Goal: Use online tool/utility: Utilize a website feature to perform a specific function

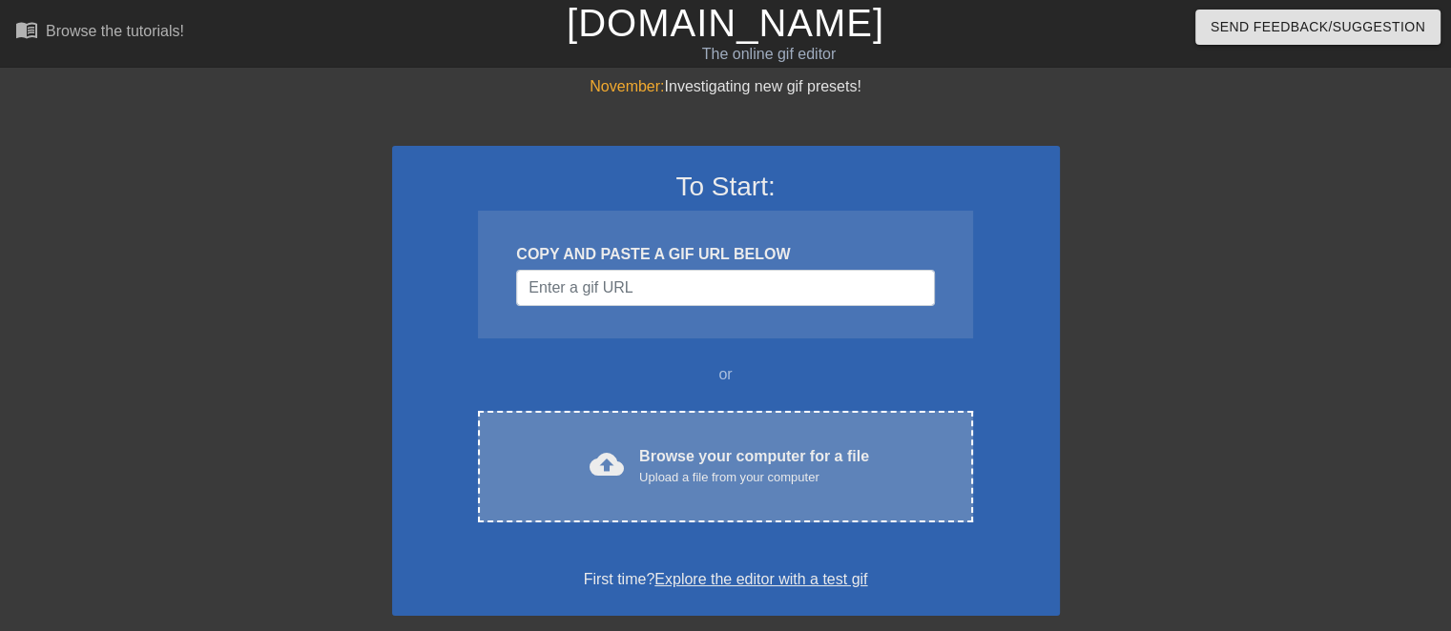
click at [604, 437] on div "cloud_upload Browse your computer for a file Upload a file from your computer C…" at bounding box center [725, 467] width 494 height 112
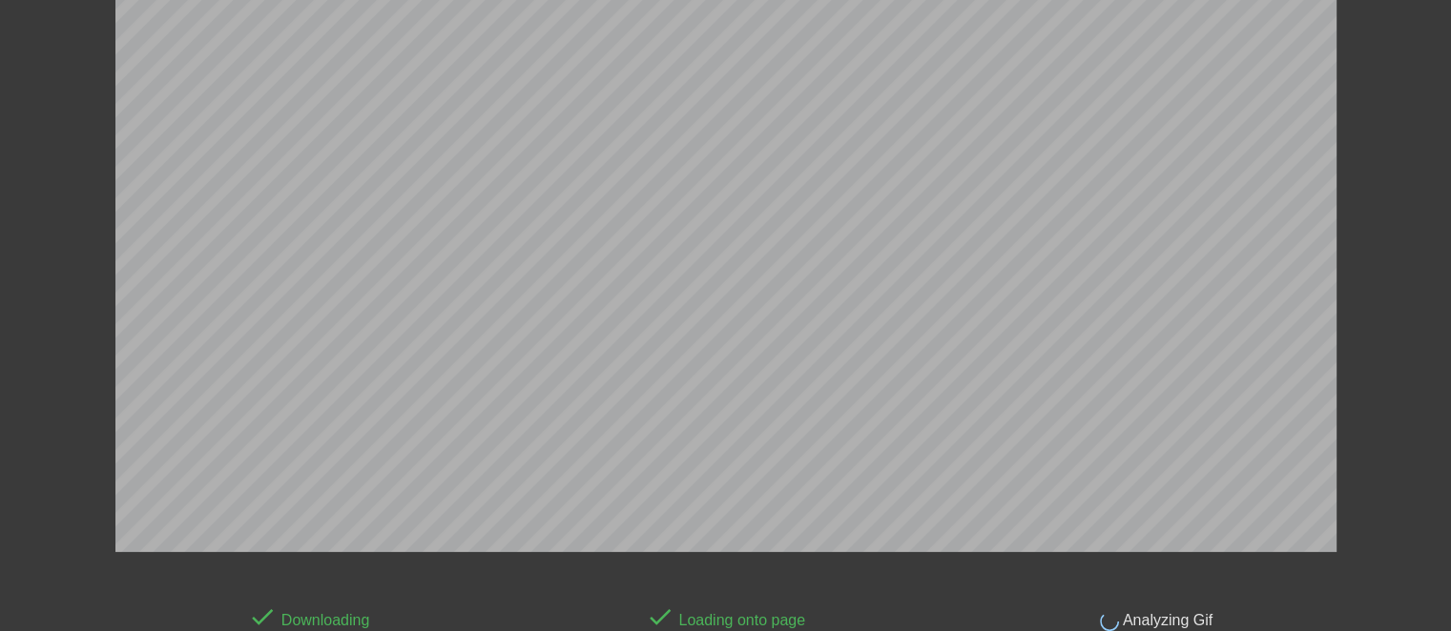
scroll to position [24, 0]
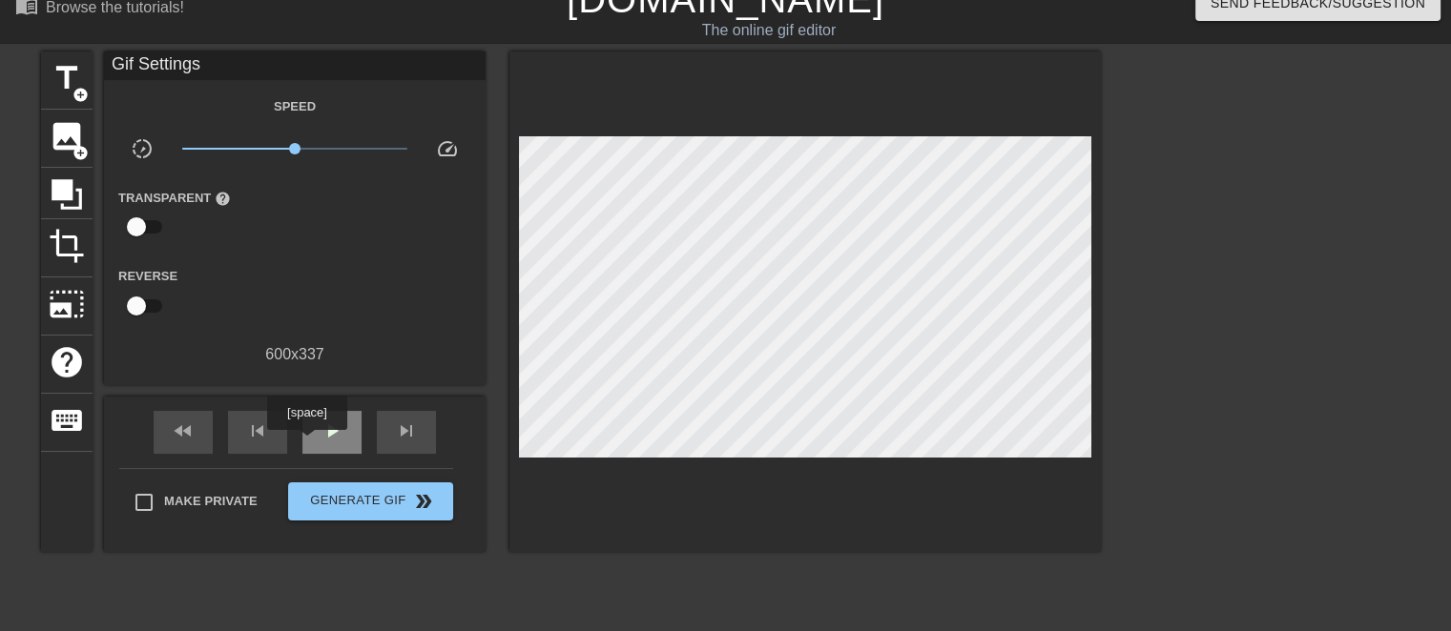
click at [306, 444] on div "play_arrow" at bounding box center [331, 432] width 59 height 43
click at [69, 148] on span "image" at bounding box center [67, 136] width 36 height 36
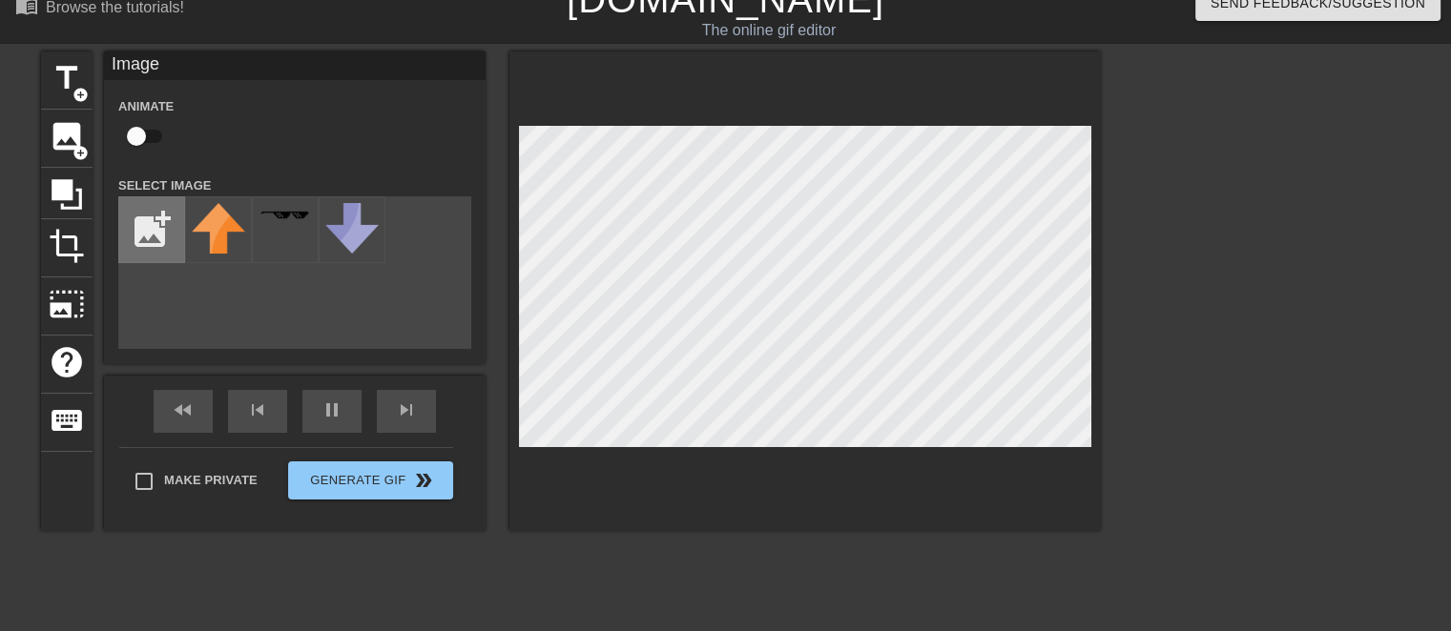
click at [157, 218] on input "file" at bounding box center [151, 229] width 65 height 65
type input "40"
type input "C:\fakepath\ewqeewqewqe.png"
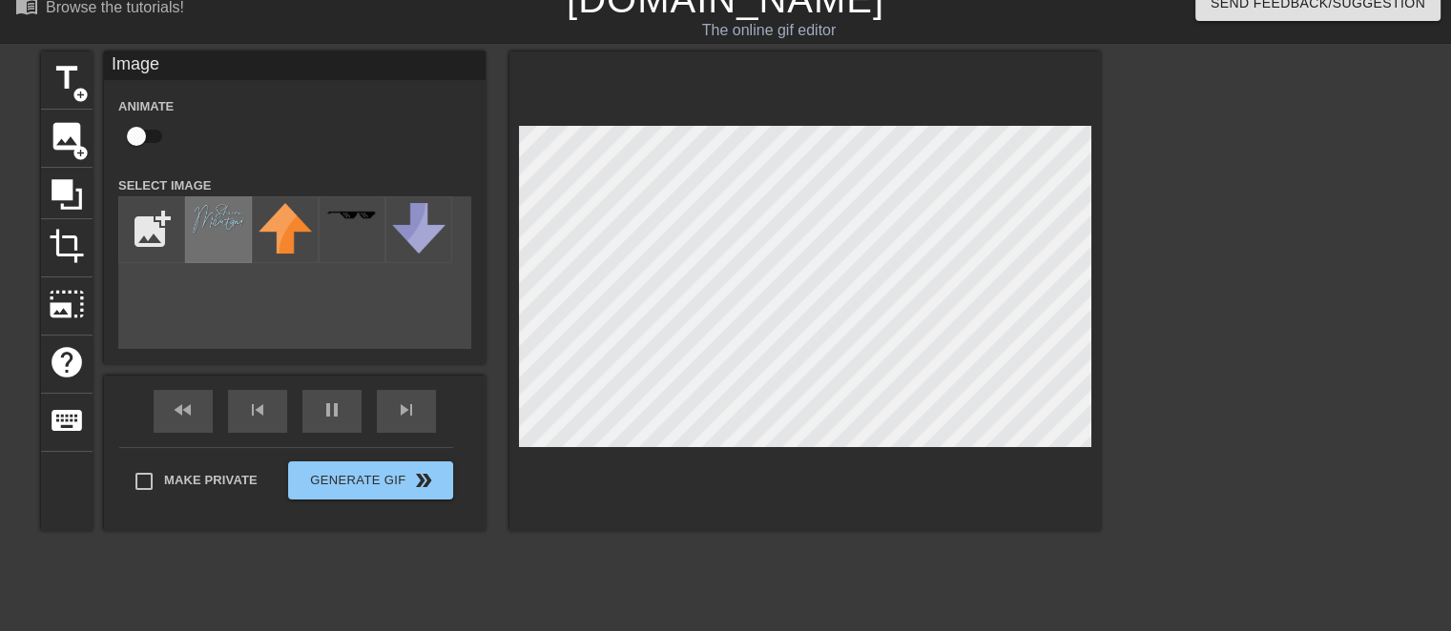
click at [200, 250] on div at bounding box center [218, 230] width 67 height 67
click at [84, 203] on icon at bounding box center [67, 194] width 36 height 36
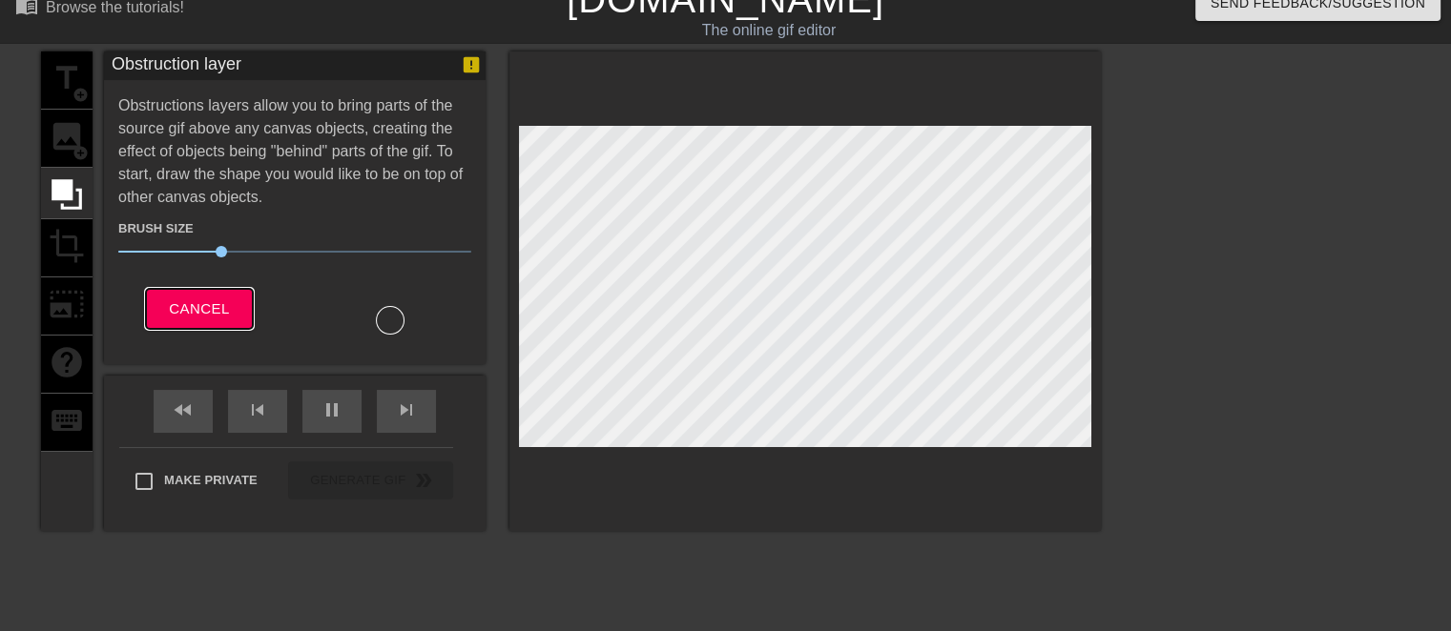
click at [187, 297] on span "Cancel" at bounding box center [199, 309] width 60 height 25
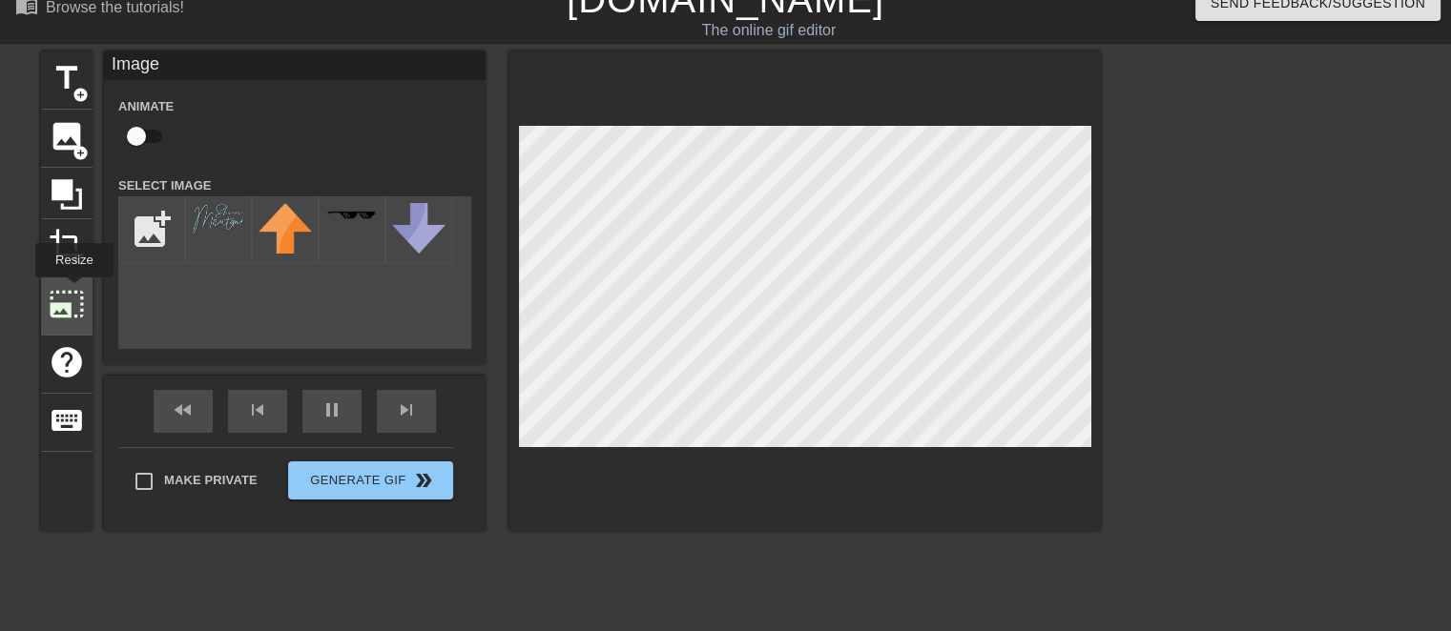
click at [72, 291] on span "photo_size_select_large" at bounding box center [67, 304] width 36 height 36
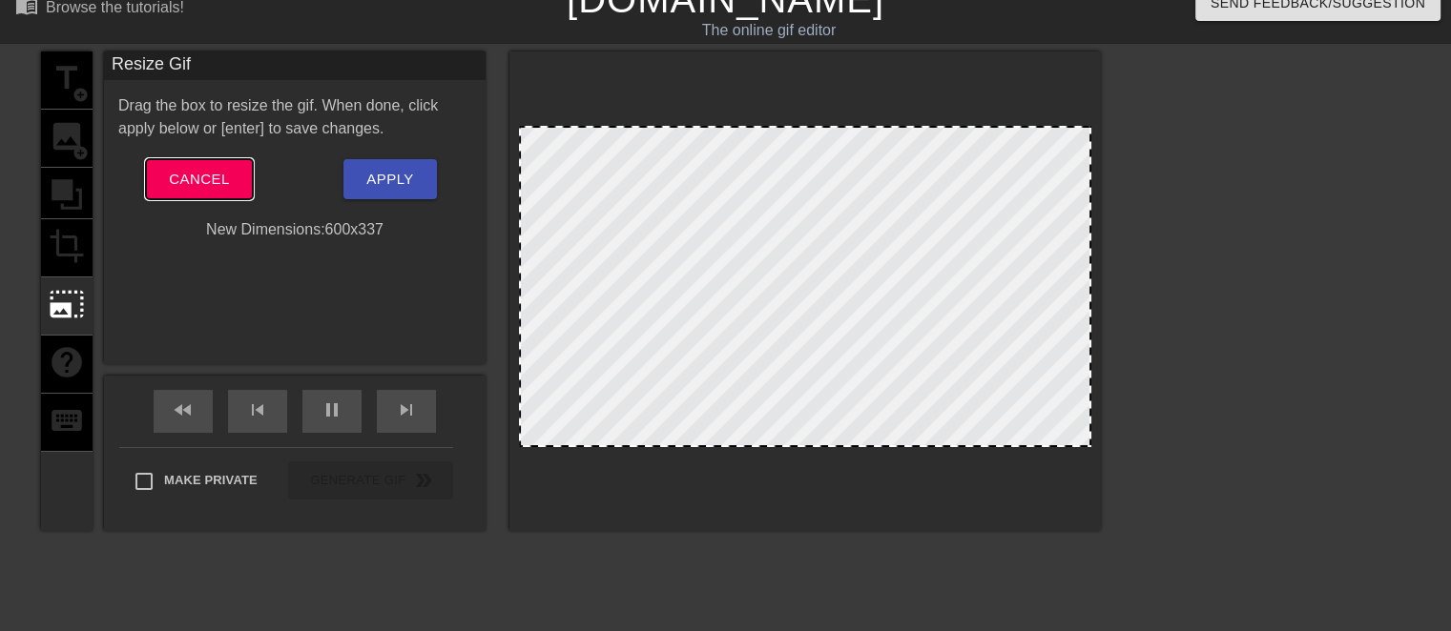
click at [181, 177] on span "Cancel" at bounding box center [199, 179] width 60 height 25
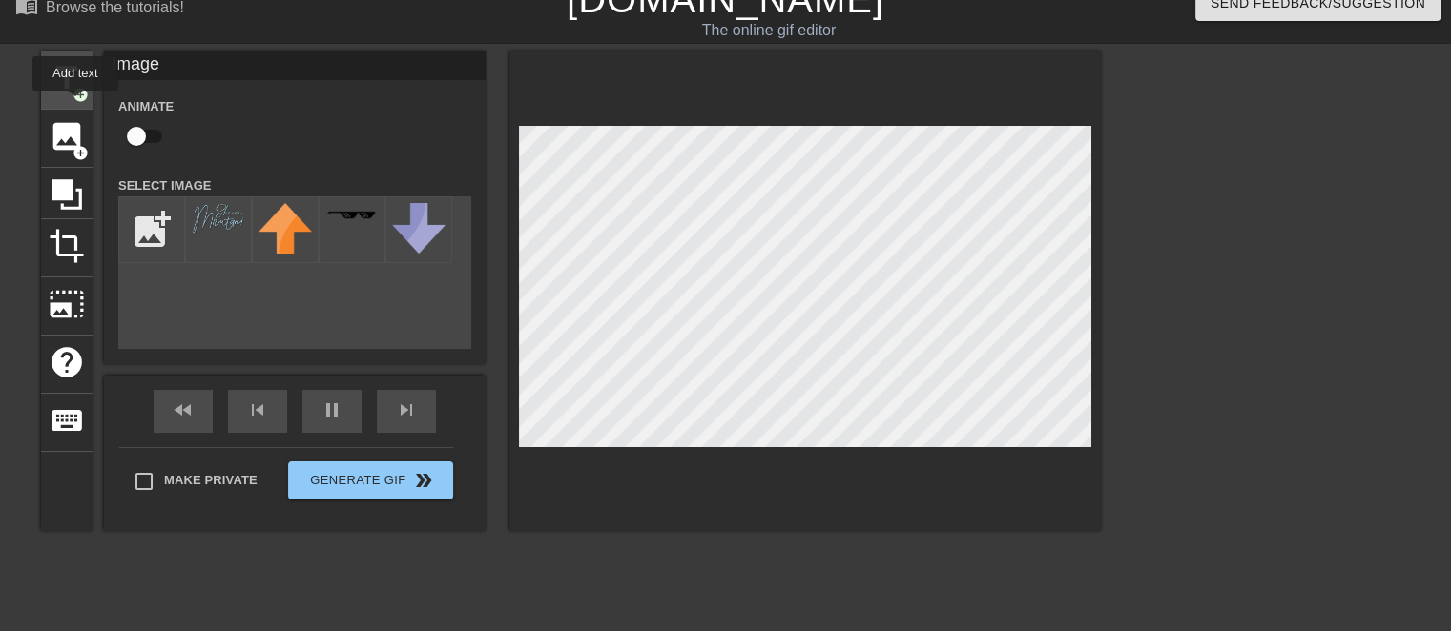
click at [75, 104] on div "title add_circle" at bounding box center [67, 81] width 52 height 58
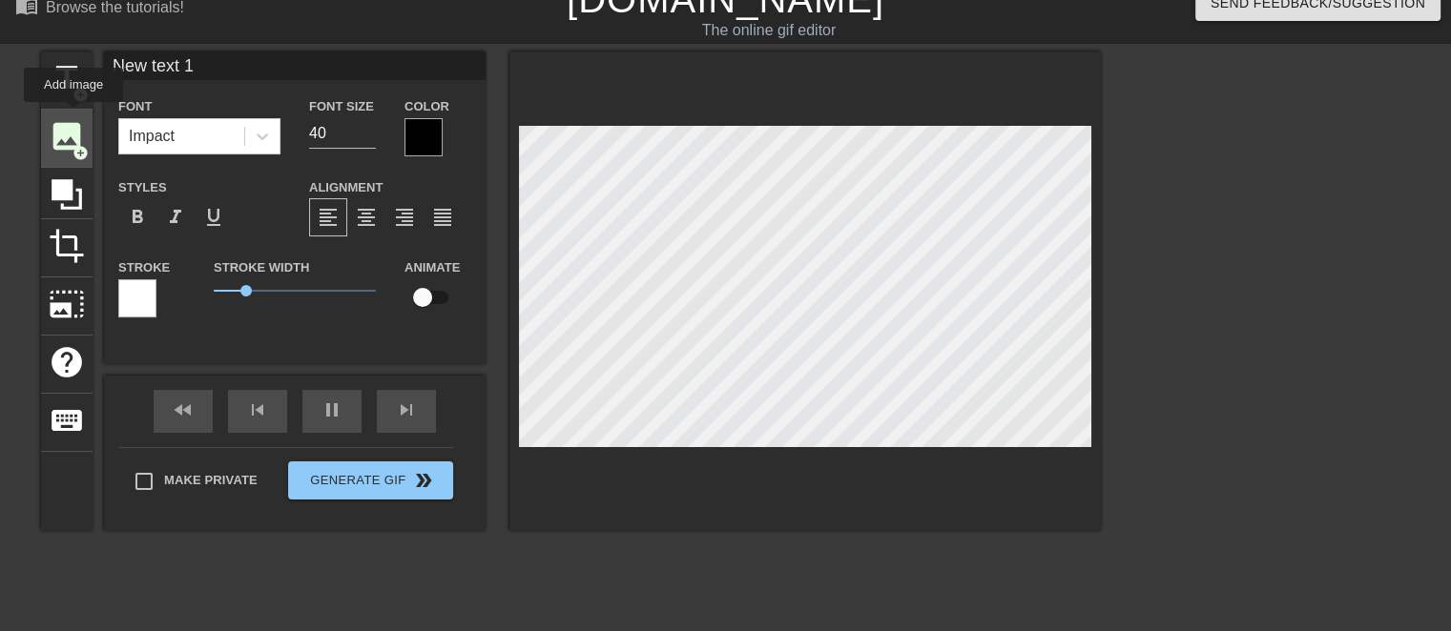
click at [73, 118] on span "image" at bounding box center [67, 136] width 36 height 36
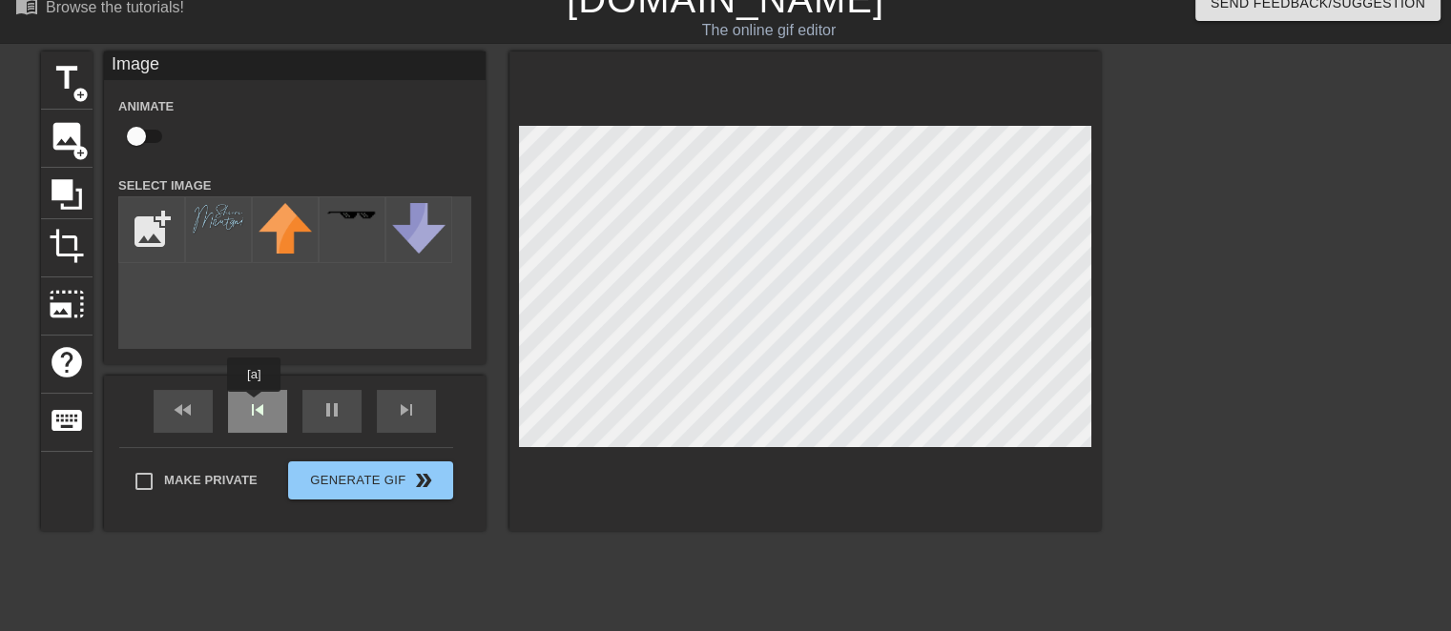
click at [254, 405] on div "fast_rewind skip_previous pause skip_next" at bounding box center [294, 412] width 311 height 72
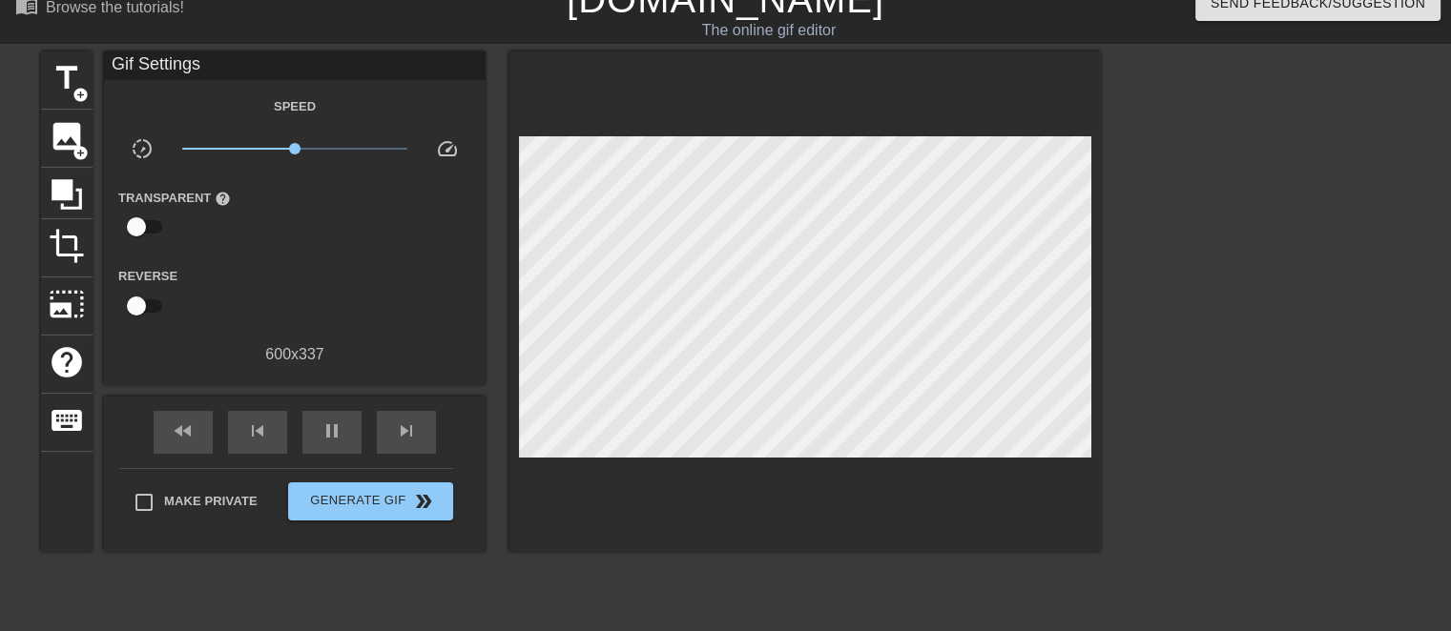
type input "40"
click at [139, 218] on input "checkbox" at bounding box center [136, 227] width 109 height 36
checkbox input "true"
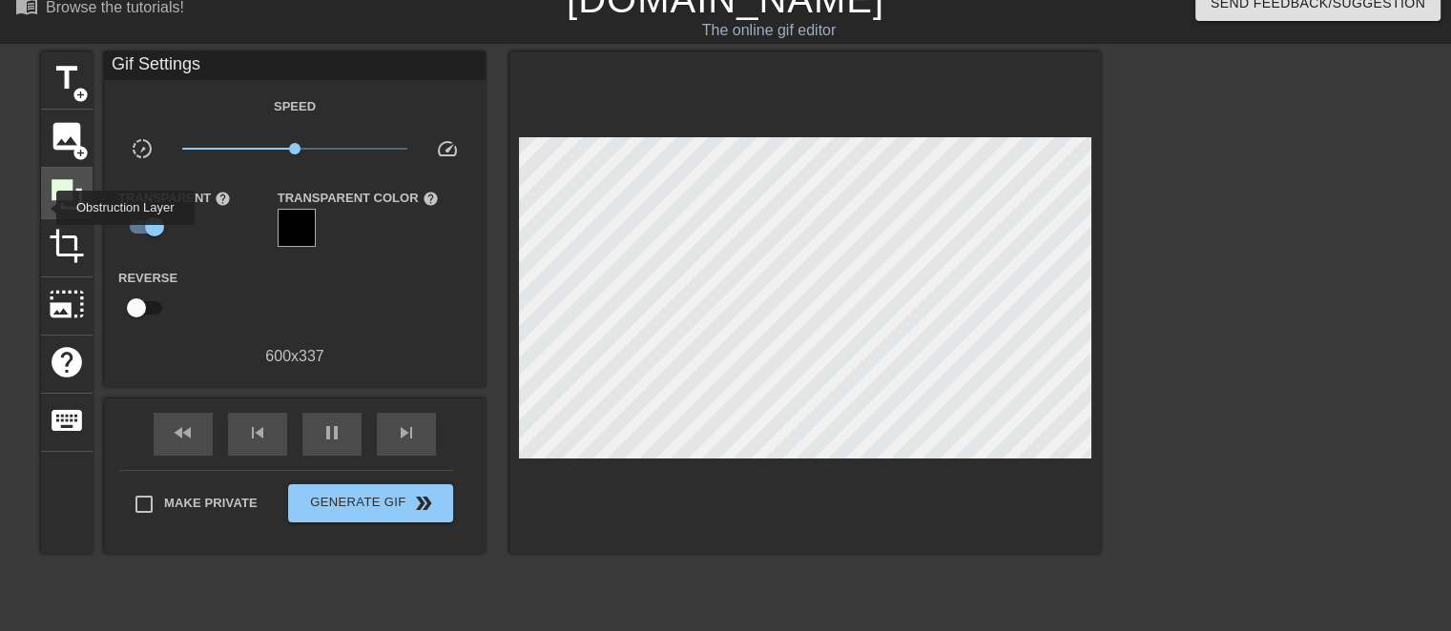
click at [46, 207] on div at bounding box center [67, 194] width 52 height 52
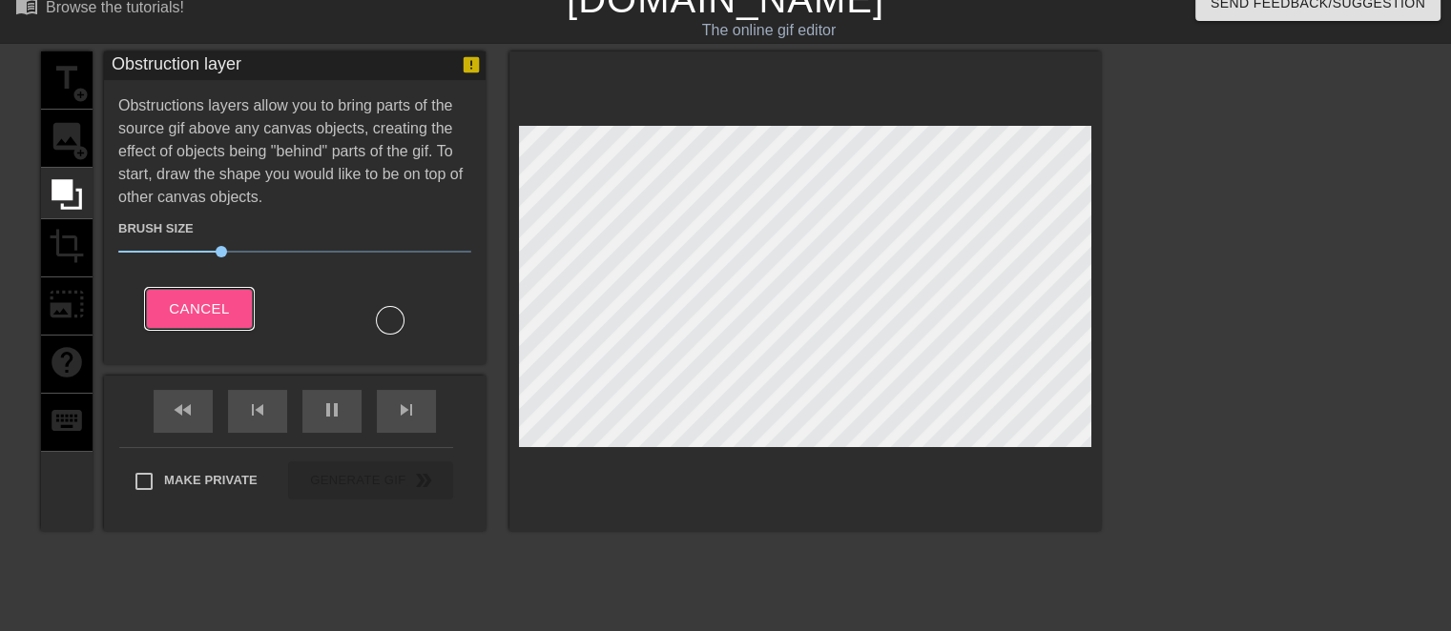
click at [172, 297] on span "Cancel" at bounding box center [199, 309] width 60 height 25
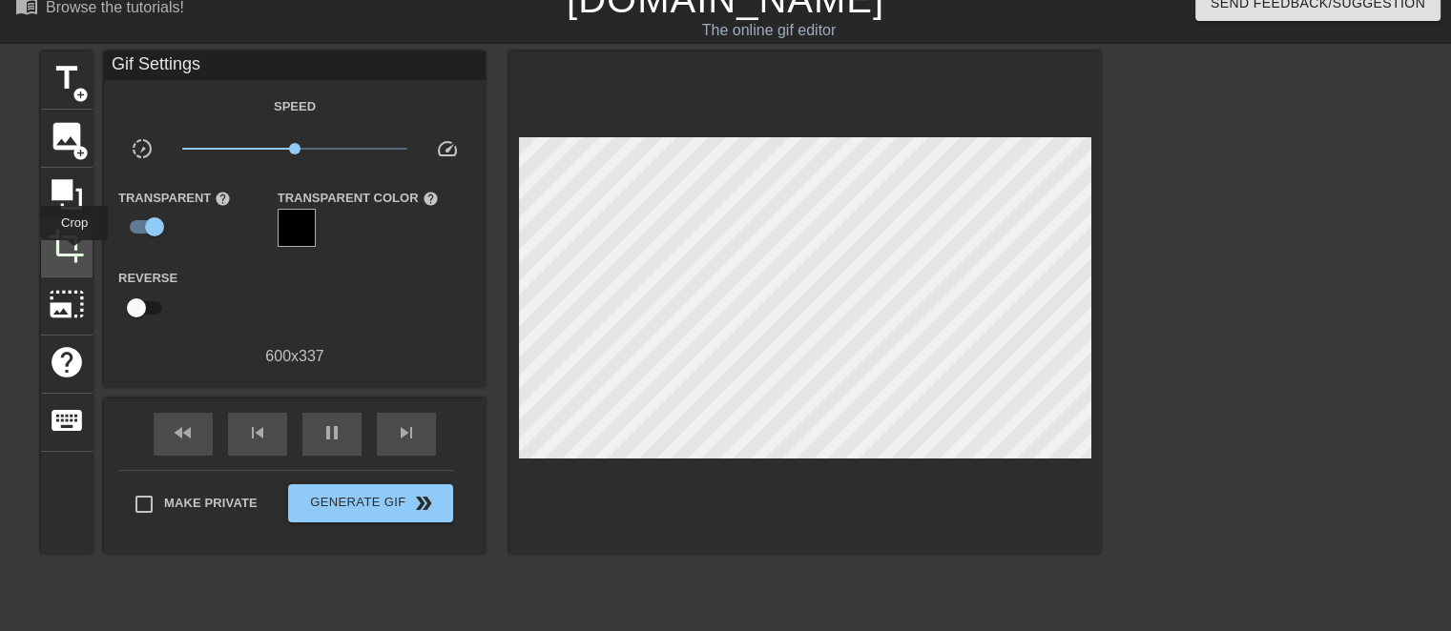
click at [74, 254] on span "crop" at bounding box center [67, 246] width 36 height 36
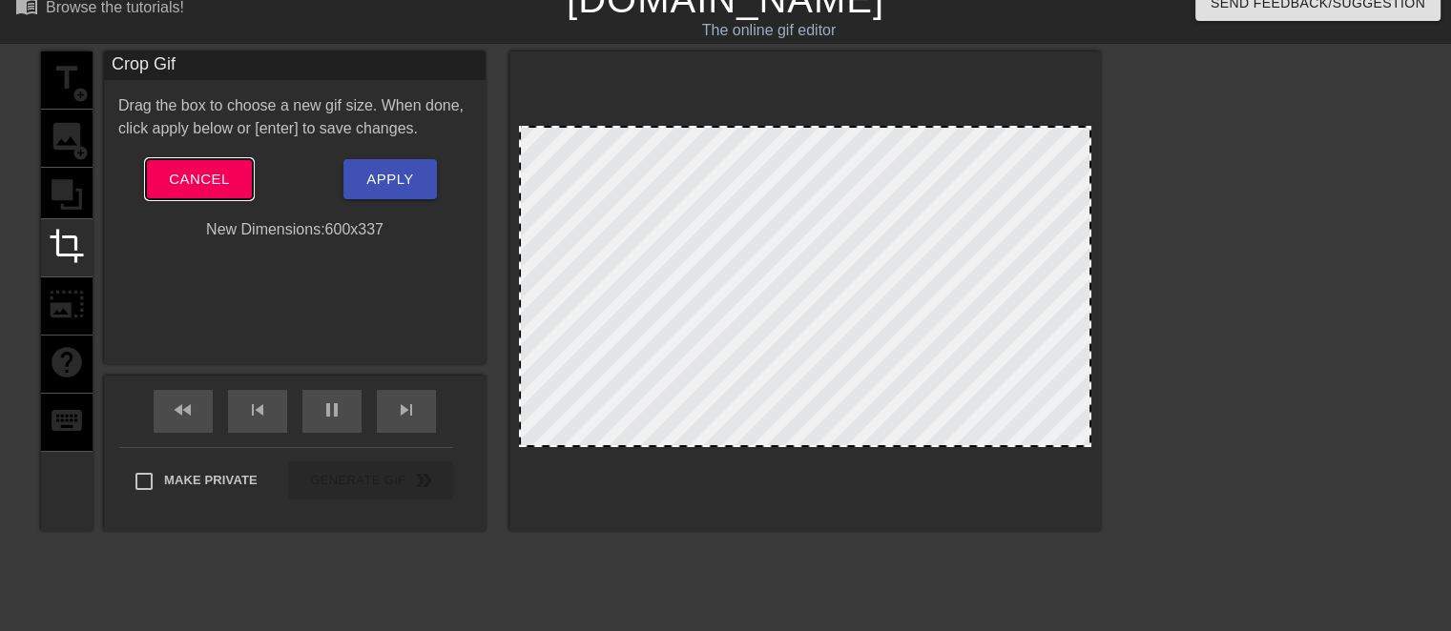
click at [197, 173] on span "Cancel" at bounding box center [199, 179] width 60 height 25
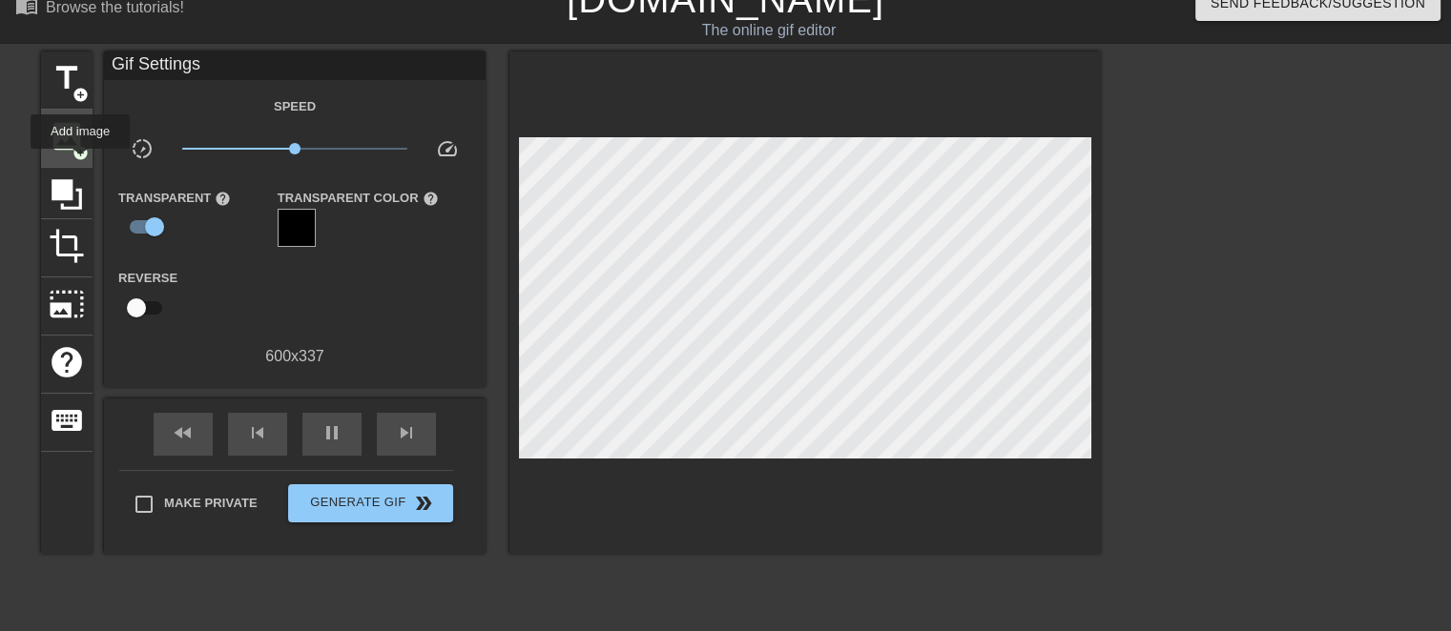
click at [80, 162] on div "image add_circle" at bounding box center [67, 139] width 52 height 58
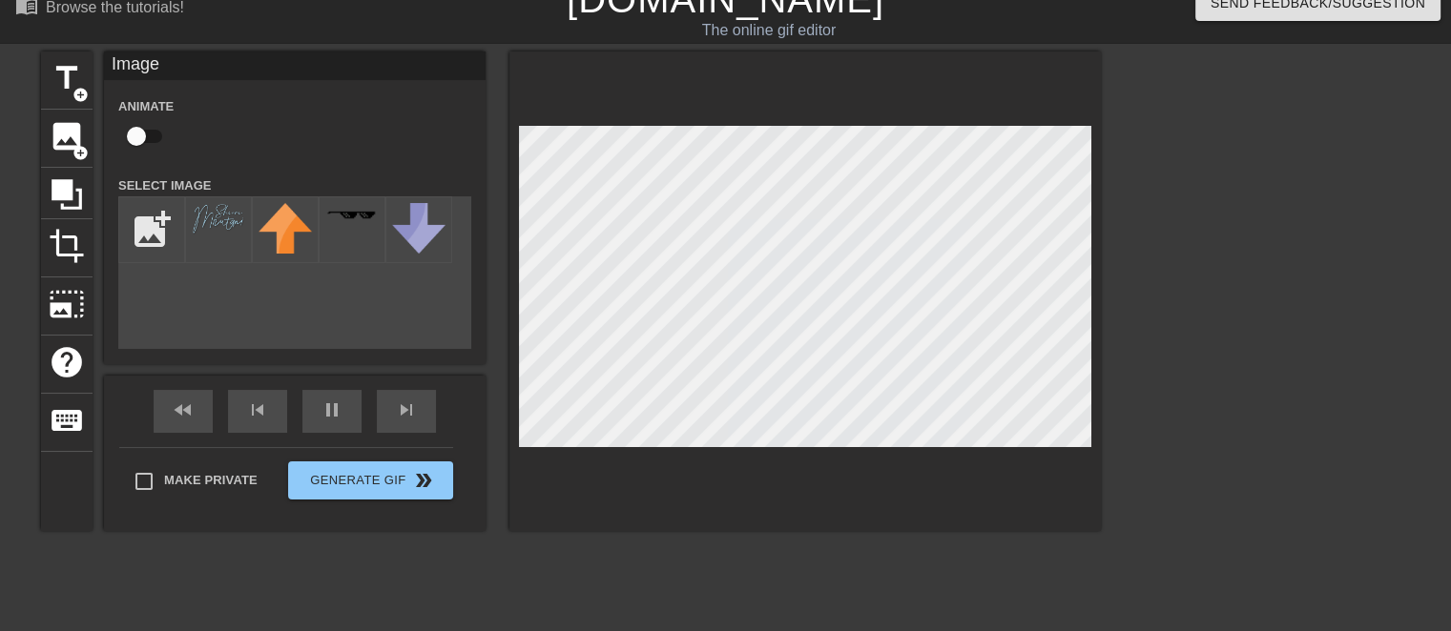
type input "40"
click at [141, 134] on input "checkbox" at bounding box center [136, 136] width 109 height 36
checkbox input "true"
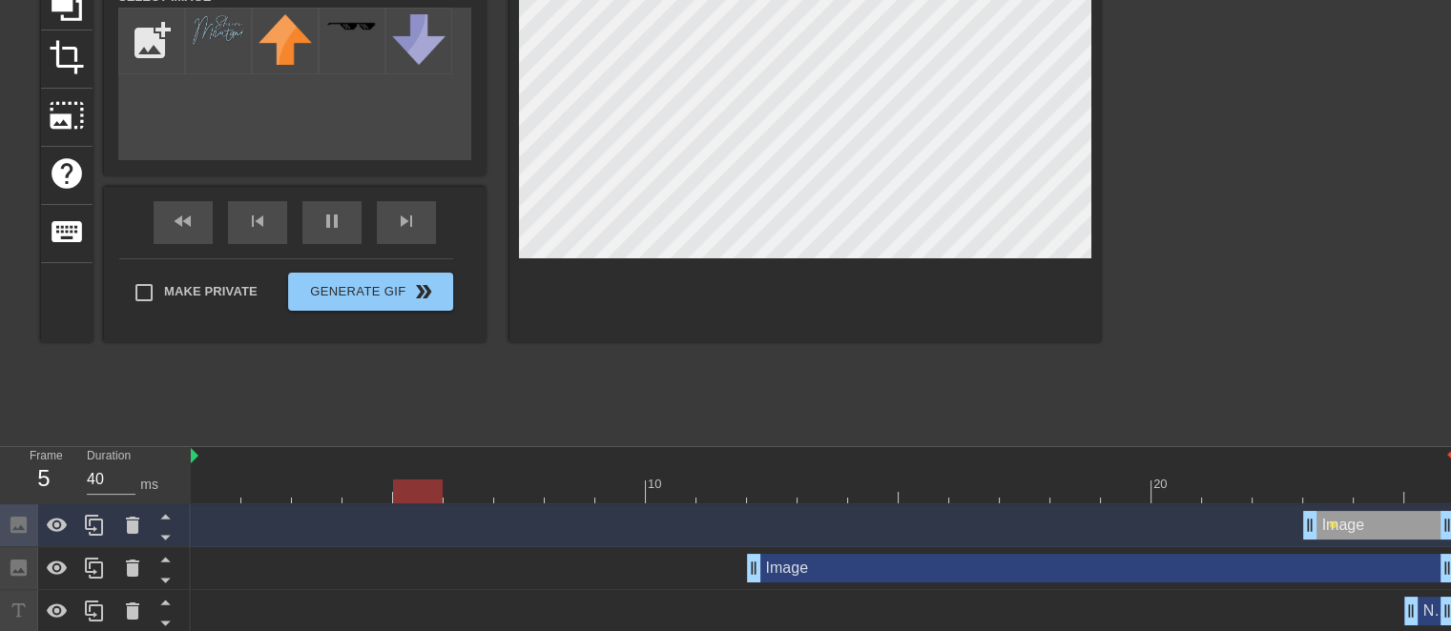
scroll to position [260, 0]
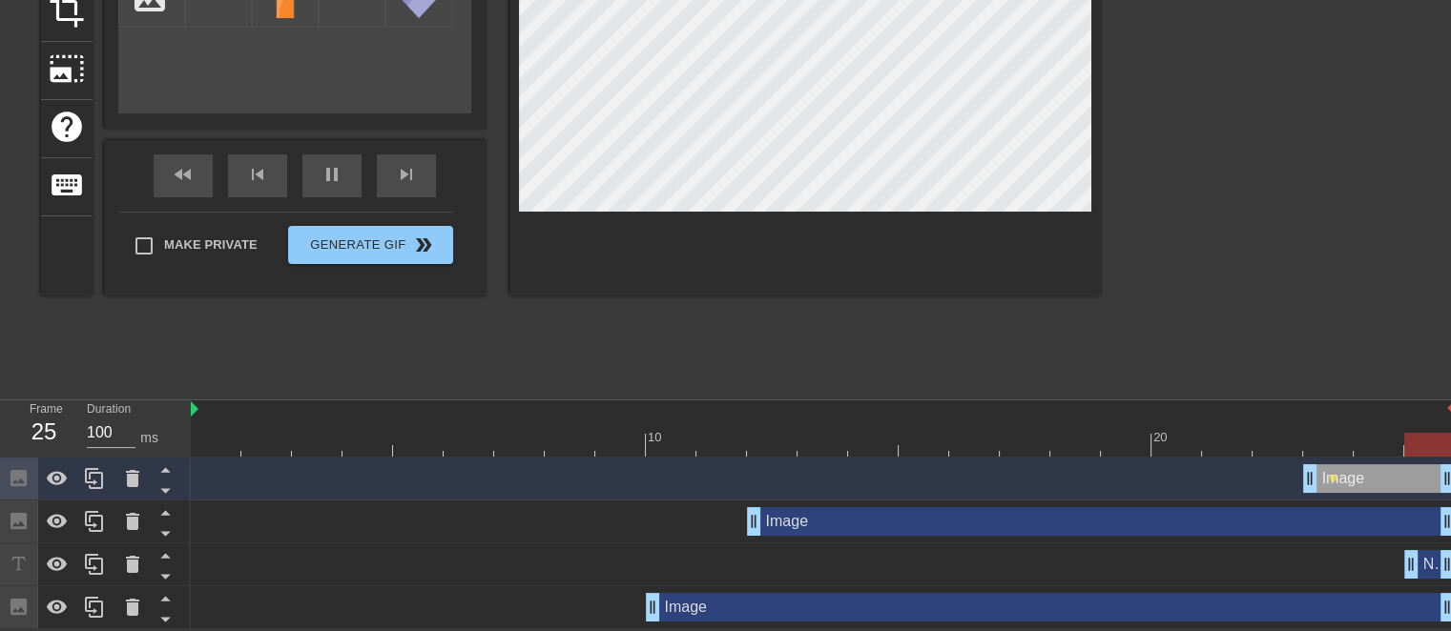
type input "40"
click at [775, 525] on div "Image drag_handle drag_handle" at bounding box center [1101, 521] width 708 height 29
checkbox input "false"
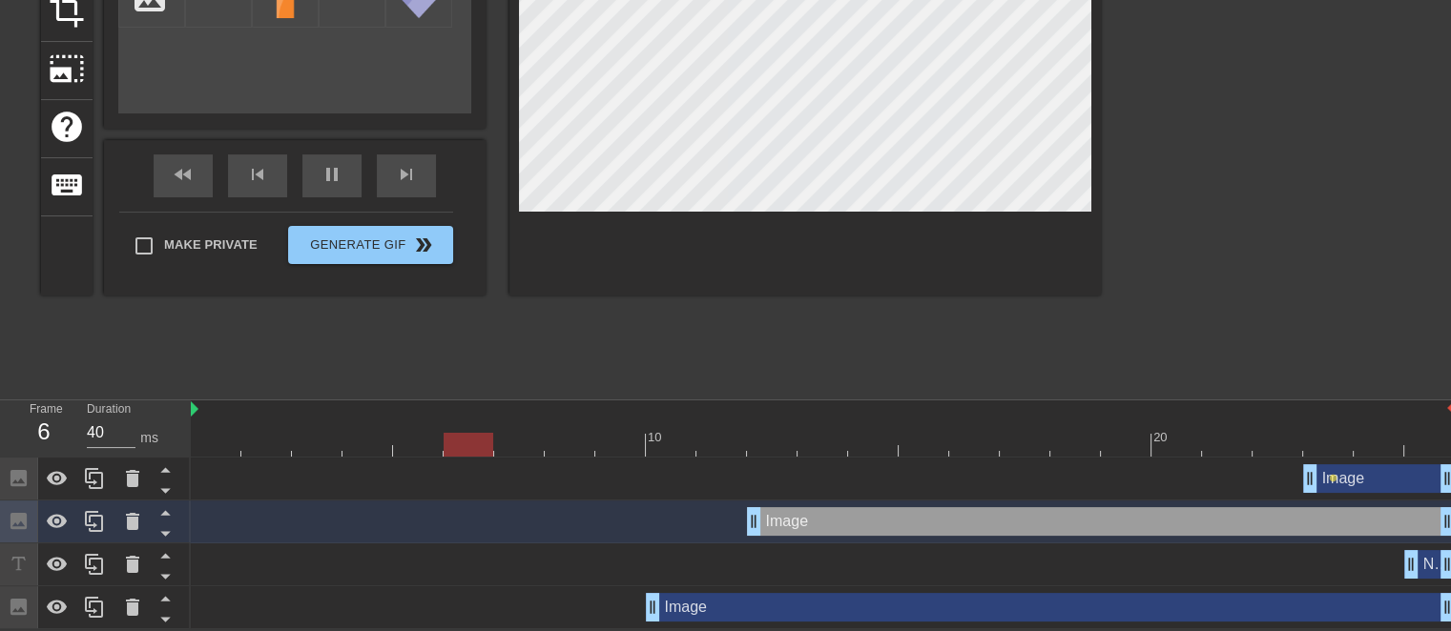
scroll to position [260, 14]
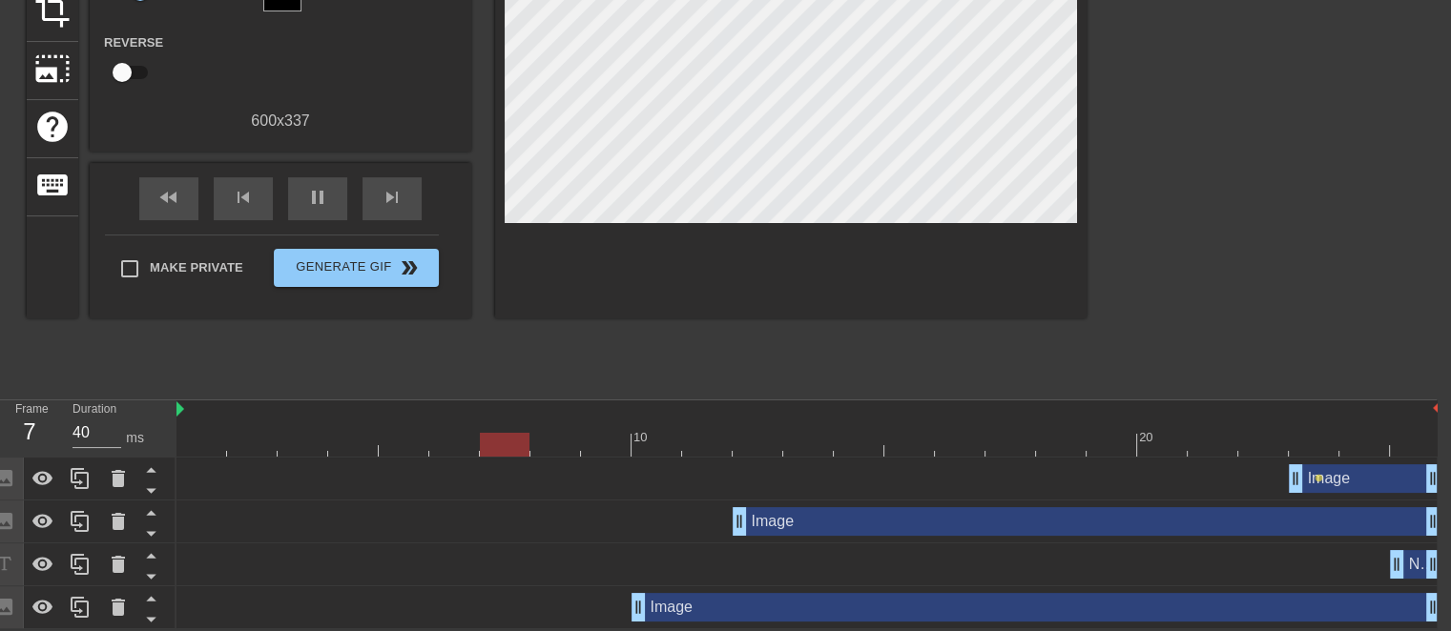
click at [1418, 561] on div "New text 1 drag_handle drag_handle" at bounding box center [1415, 564] width 51 height 29
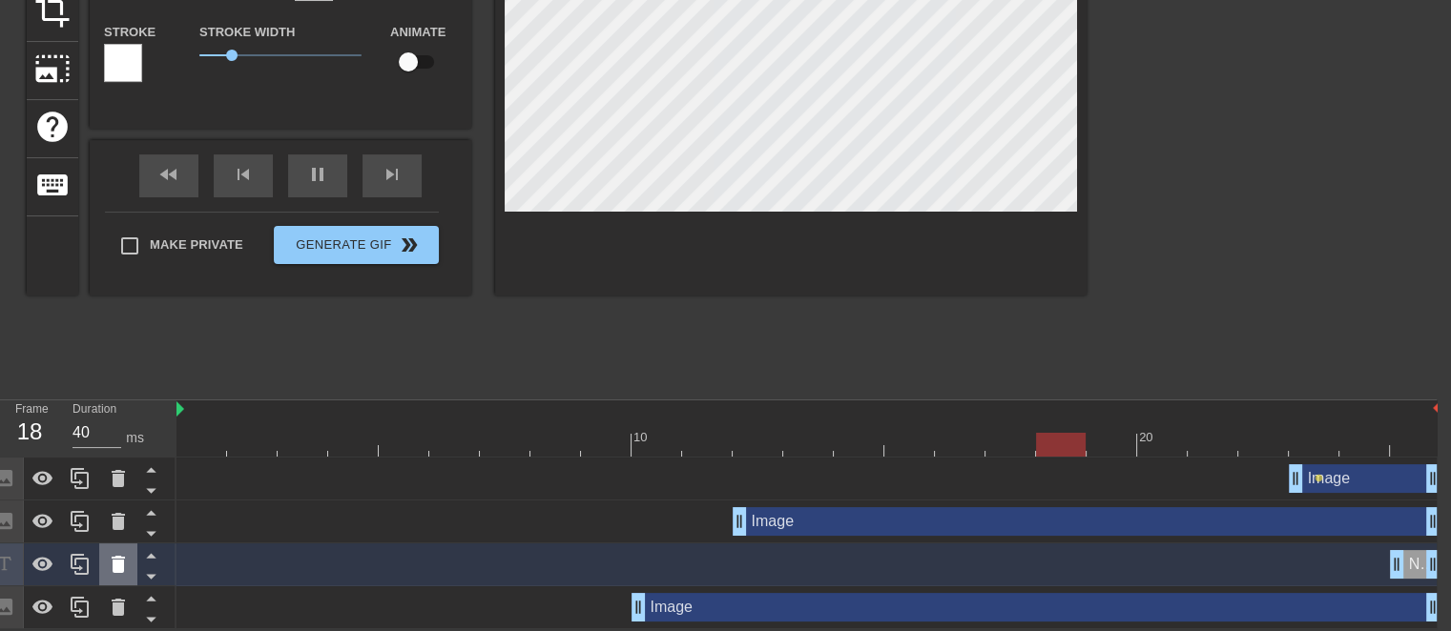
click at [124, 578] on div at bounding box center [118, 565] width 38 height 42
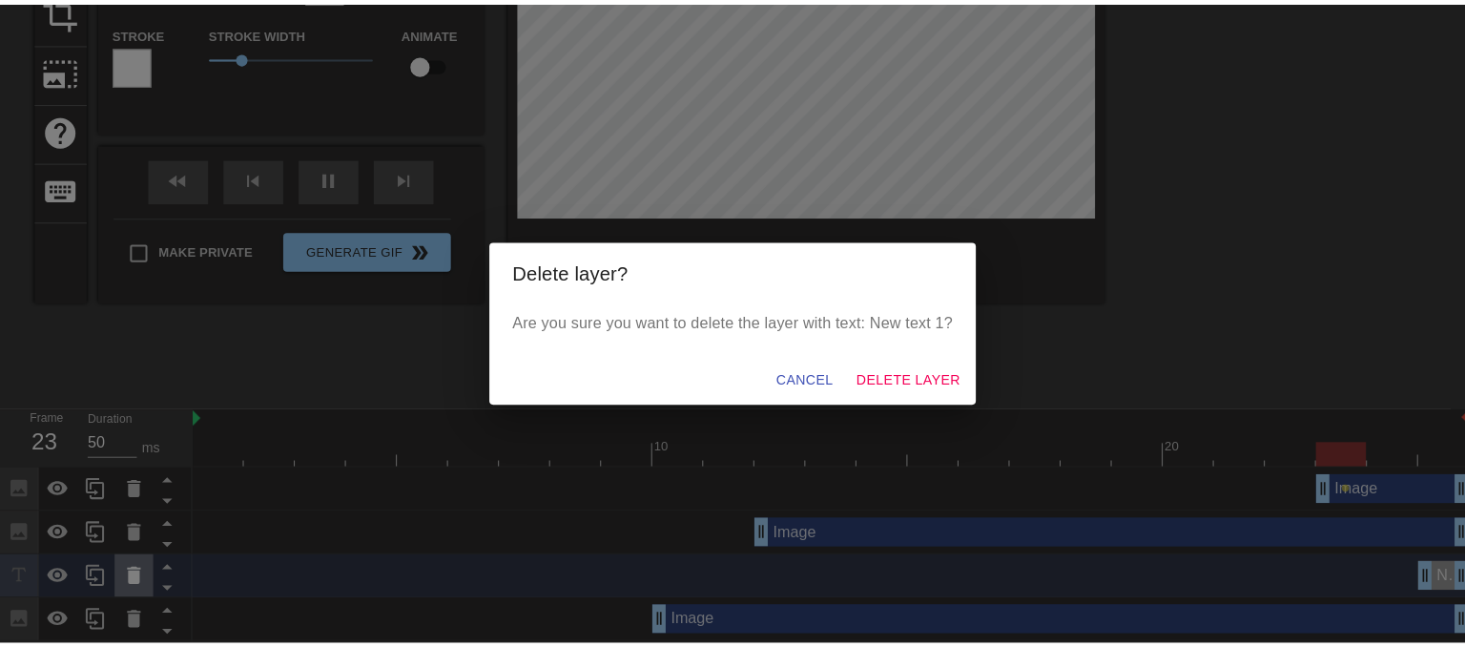
scroll to position [246, 0]
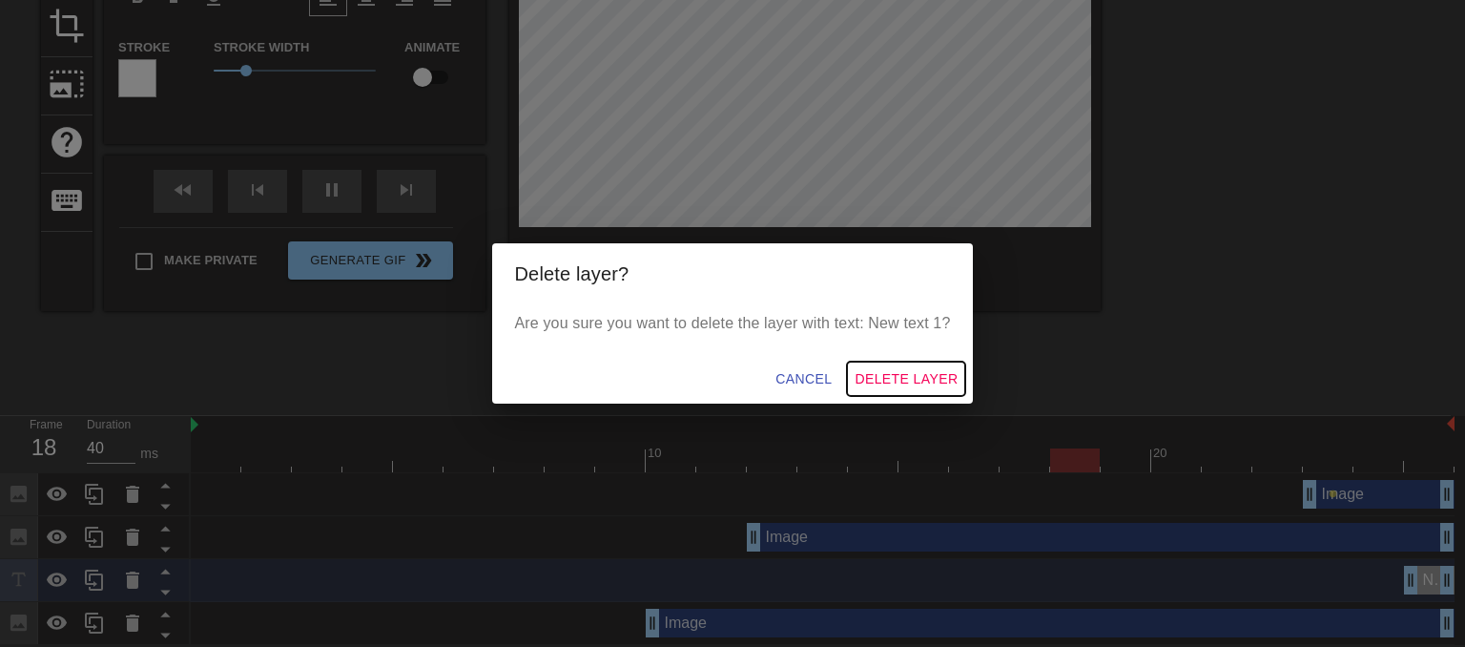
click at [862, 376] on span "Delete Layer" at bounding box center [906, 379] width 103 height 24
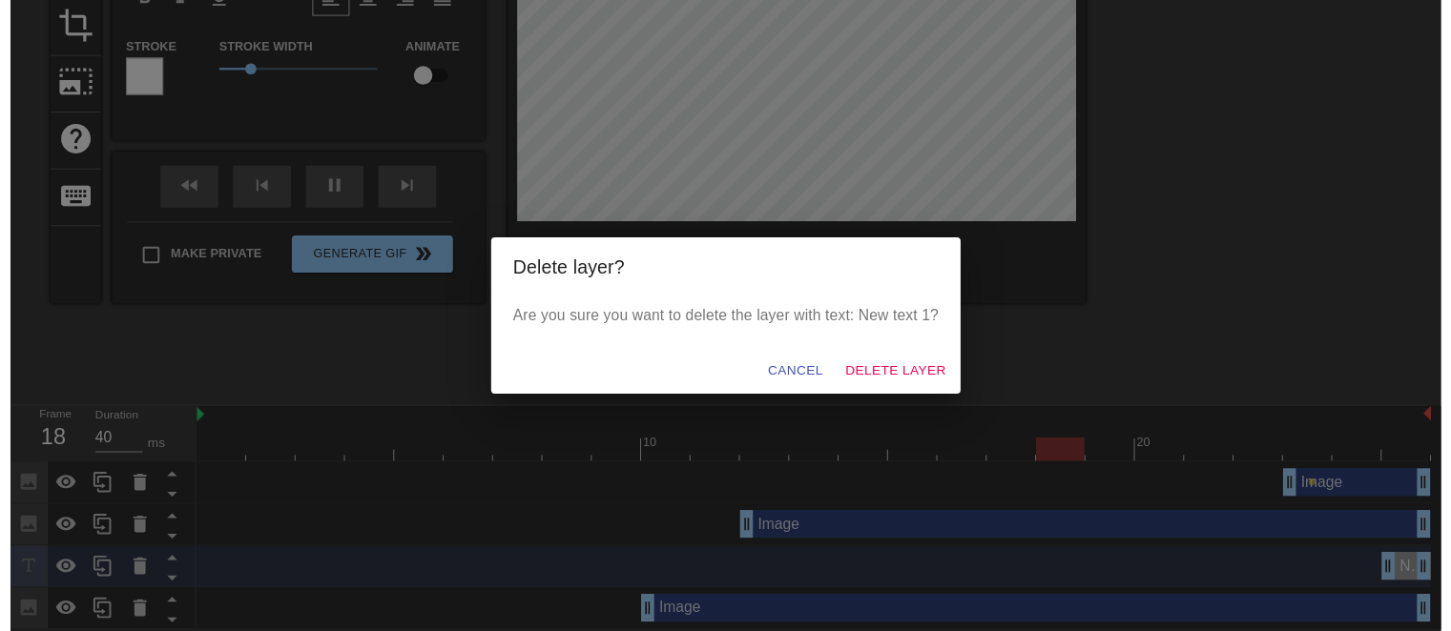
scroll to position [217, 0]
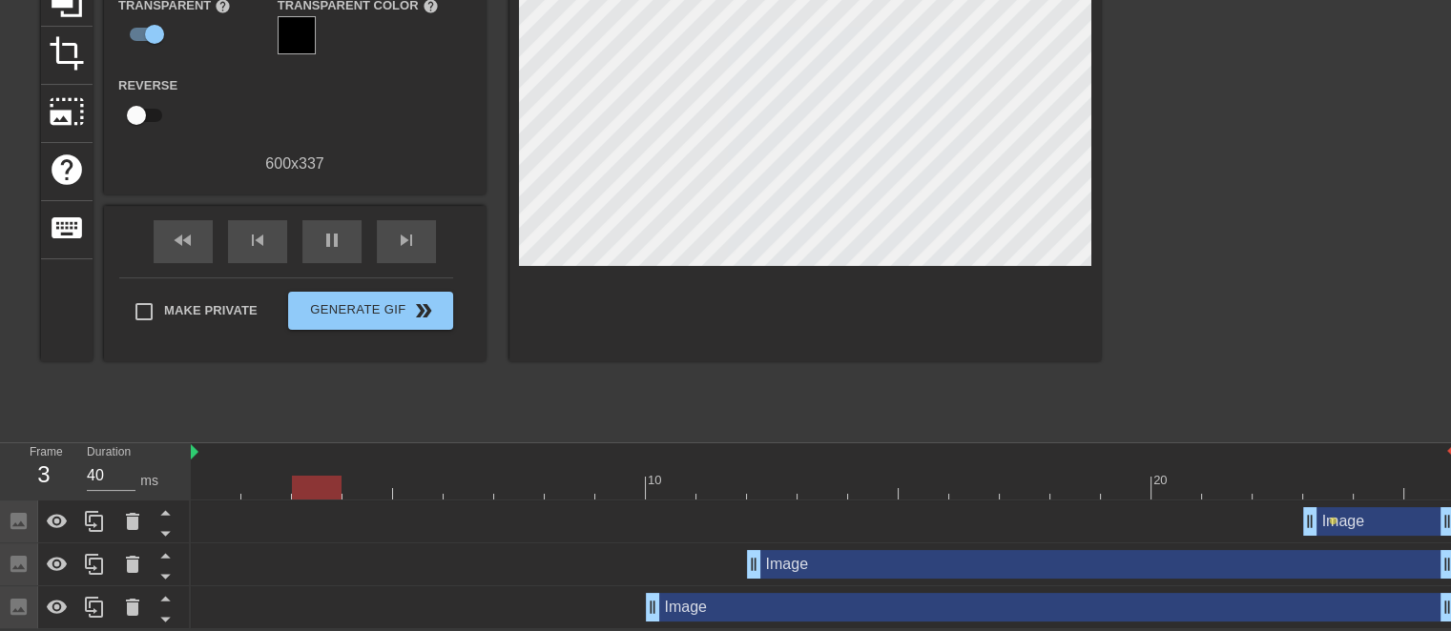
click at [811, 552] on div "Image drag_handle drag_handle" at bounding box center [1101, 564] width 708 height 29
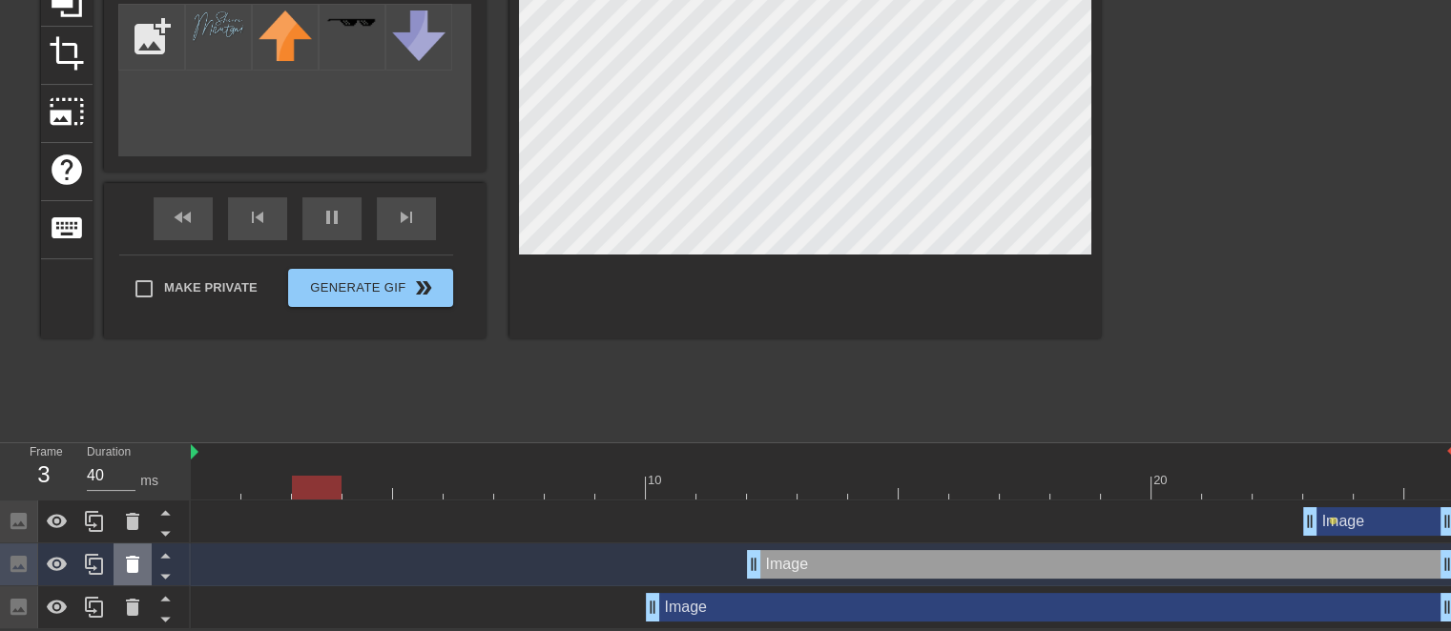
click at [127, 569] on icon at bounding box center [132, 564] width 13 height 17
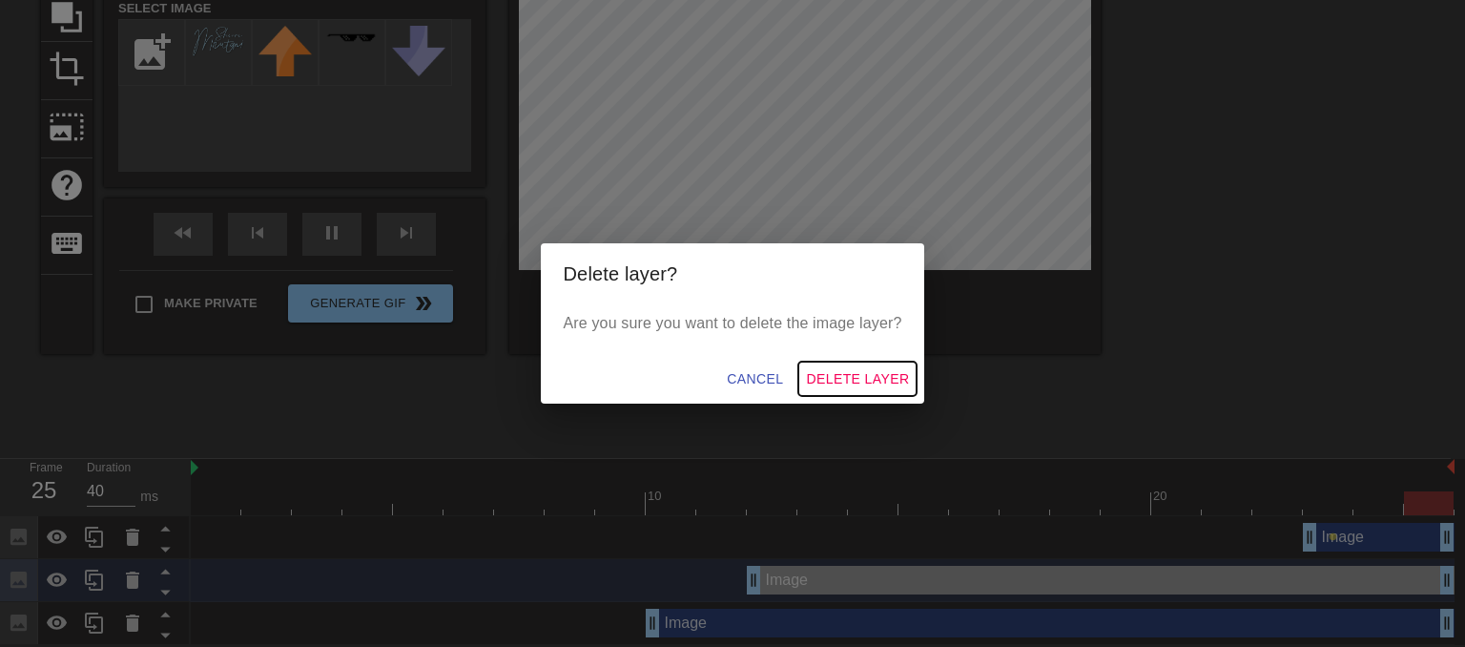
click at [900, 367] on span "Delete Layer" at bounding box center [857, 379] width 103 height 24
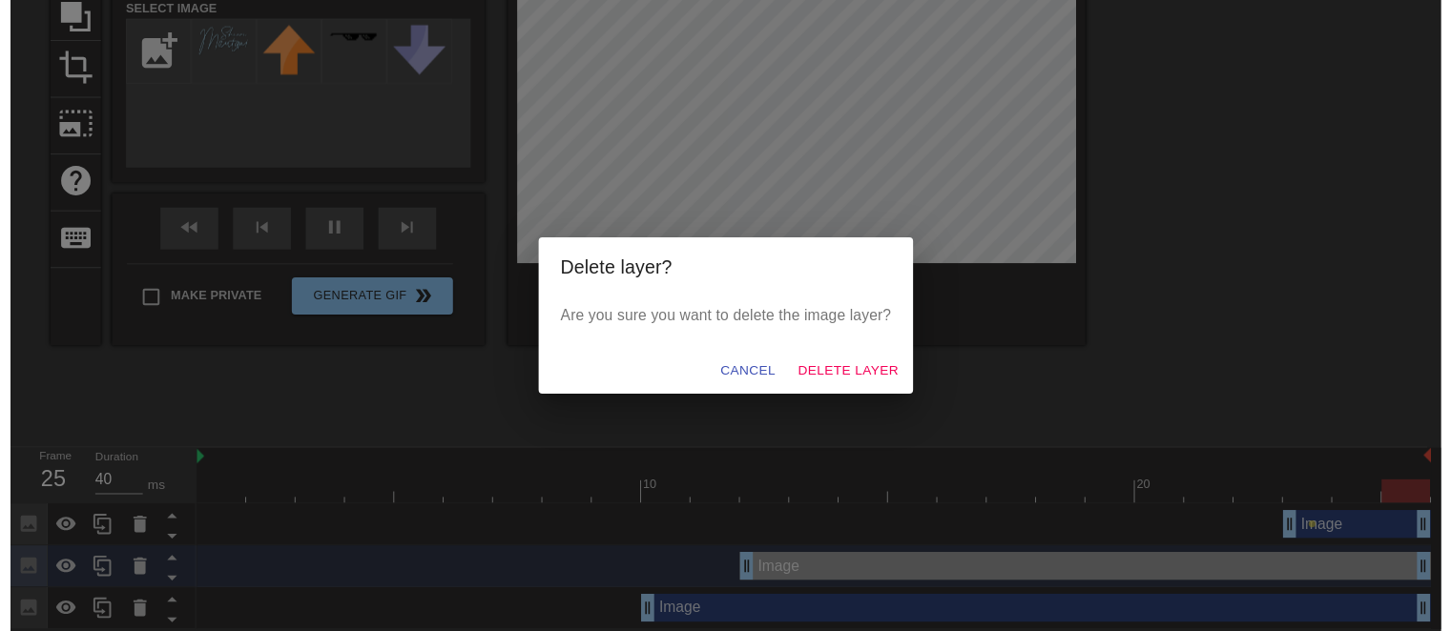
scroll to position [175, 0]
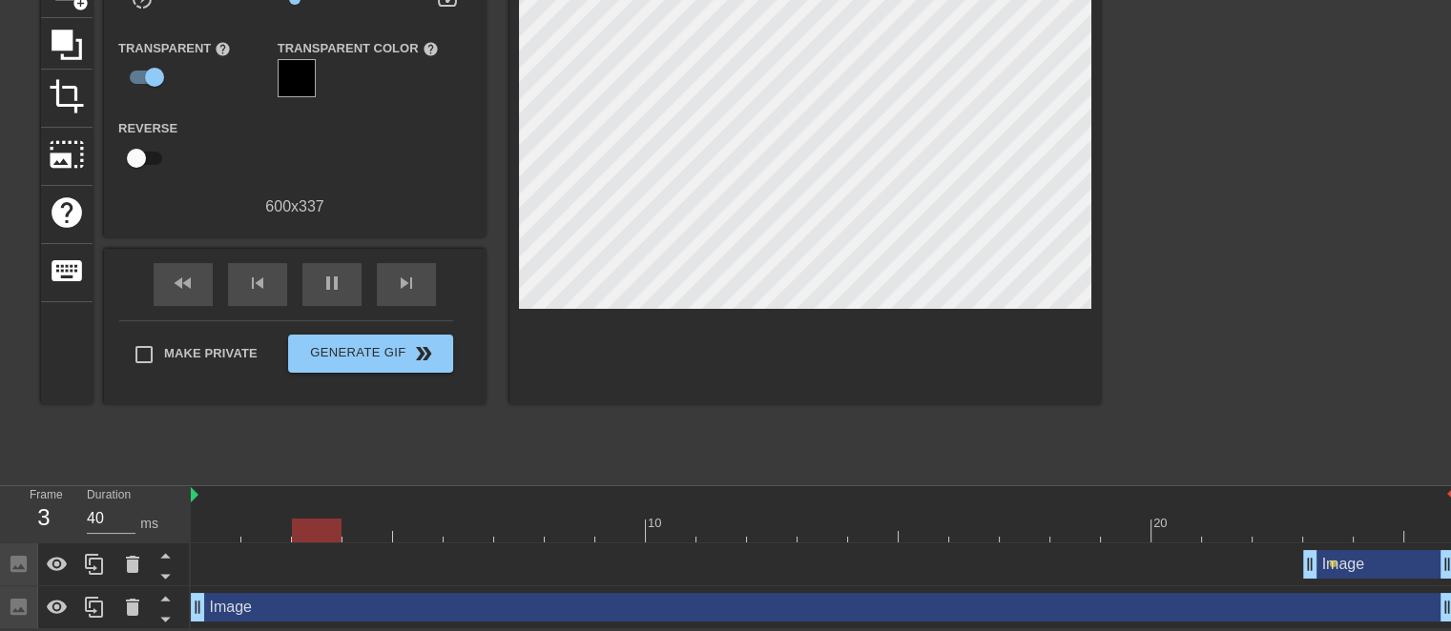
drag, startPoint x: 656, startPoint y: 604, endPoint x: 208, endPoint y: 608, distance: 448.4
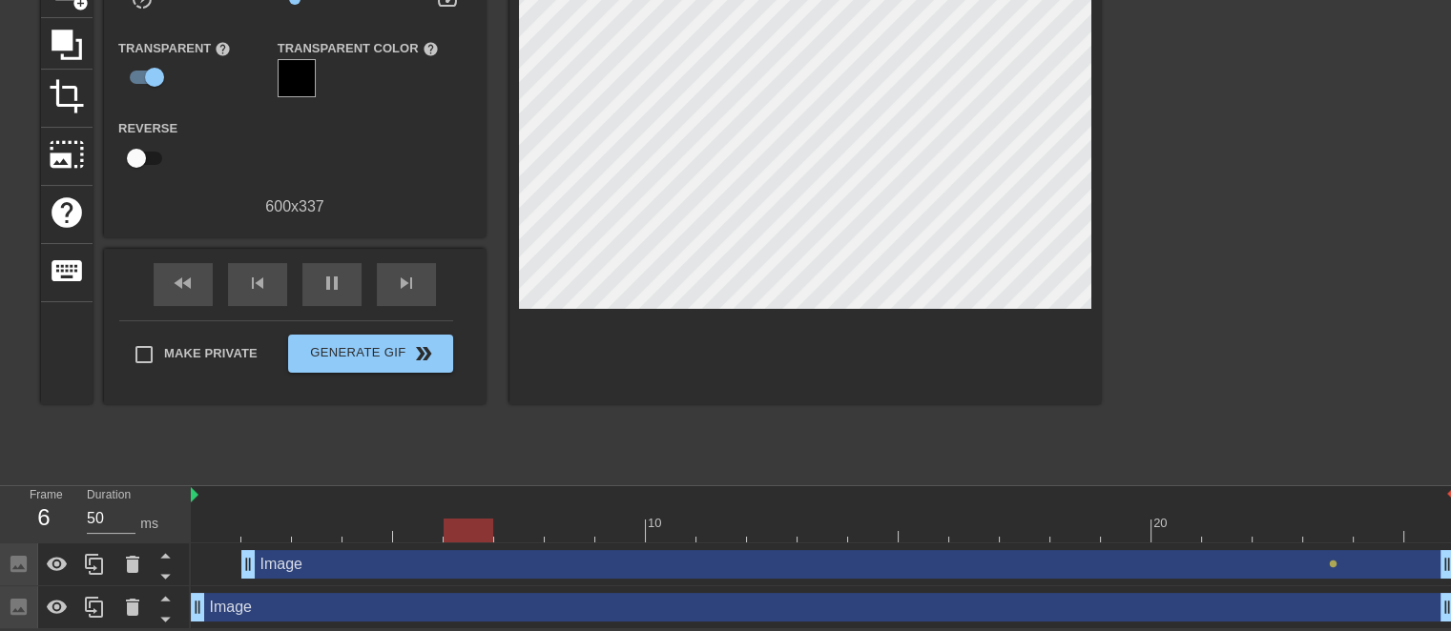
drag, startPoint x: 1303, startPoint y: 553, endPoint x: 217, endPoint y: 588, distance: 1086.1
click at [217, 588] on div "Image drag_handle drag_handle lens Image drag_handle drag_handle" at bounding box center [821, 587] width 1260 height 86
drag, startPoint x: 252, startPoint y: 569, endPoint x: 129, endPoint y: 570, distance: 123.1
click at [129, 570] on div "Frame 1 Duration 40 ms 10 20 Image drag_handle drag_handle lens Image drag_hand…" at bounding box center [725, 557] width 1451 height 143
click at [256, 608] on div "Image drag_handle drag_handle" at bounding box center [823, 607] width 1264 height 29
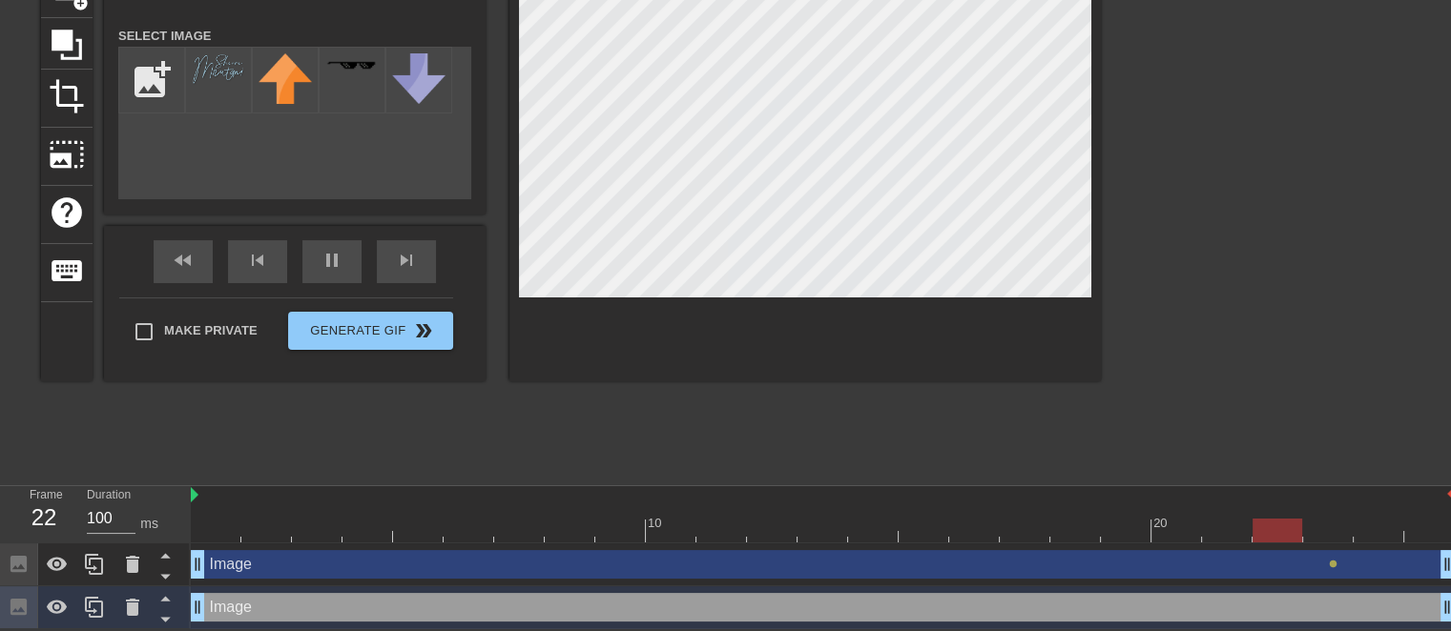
type input "40"
checkbox input "true"
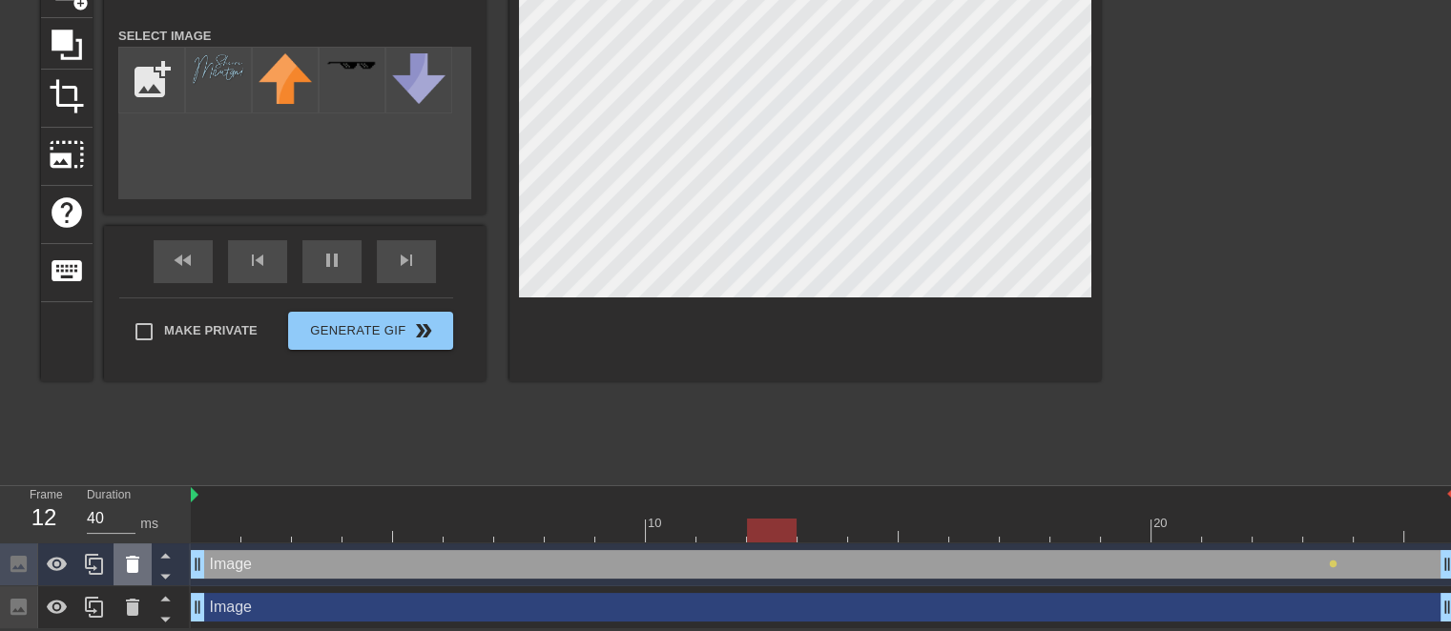
click at [140, 550] on div at bounding box center [133, 565] width 38 height 42
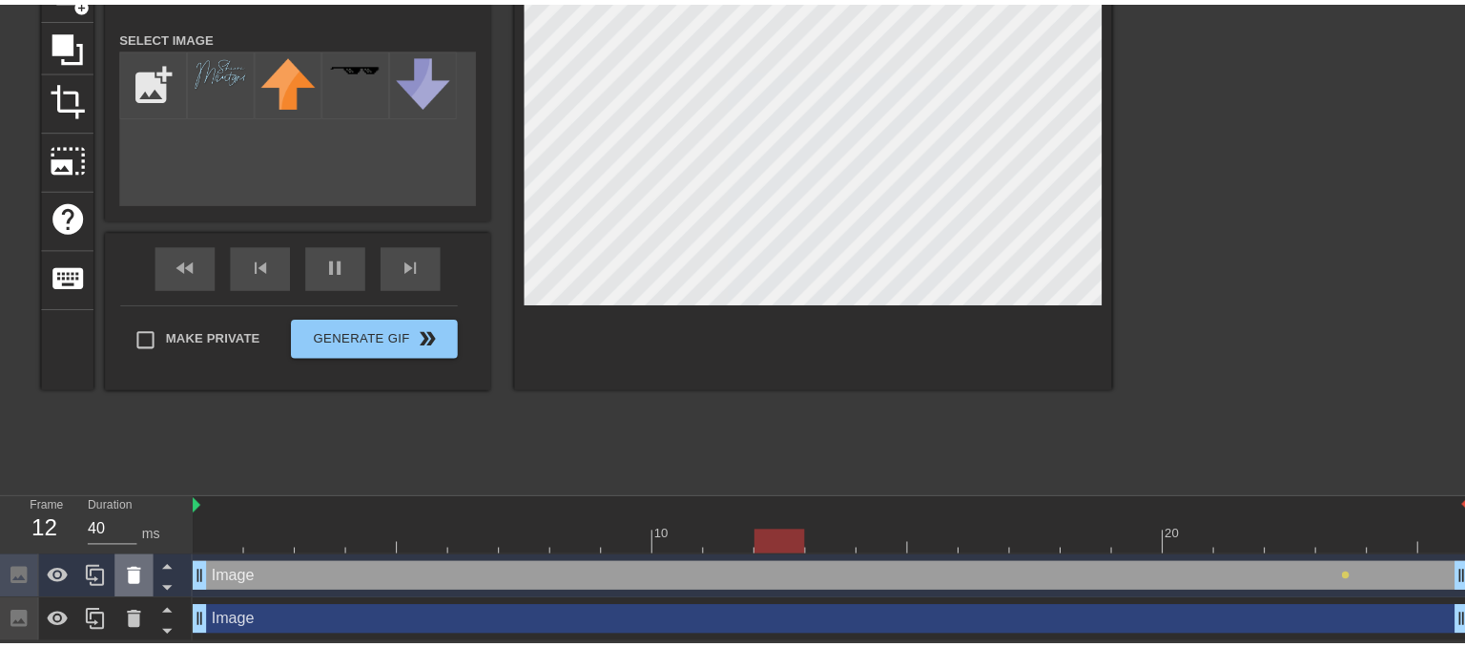
scroll to position [160, 0]
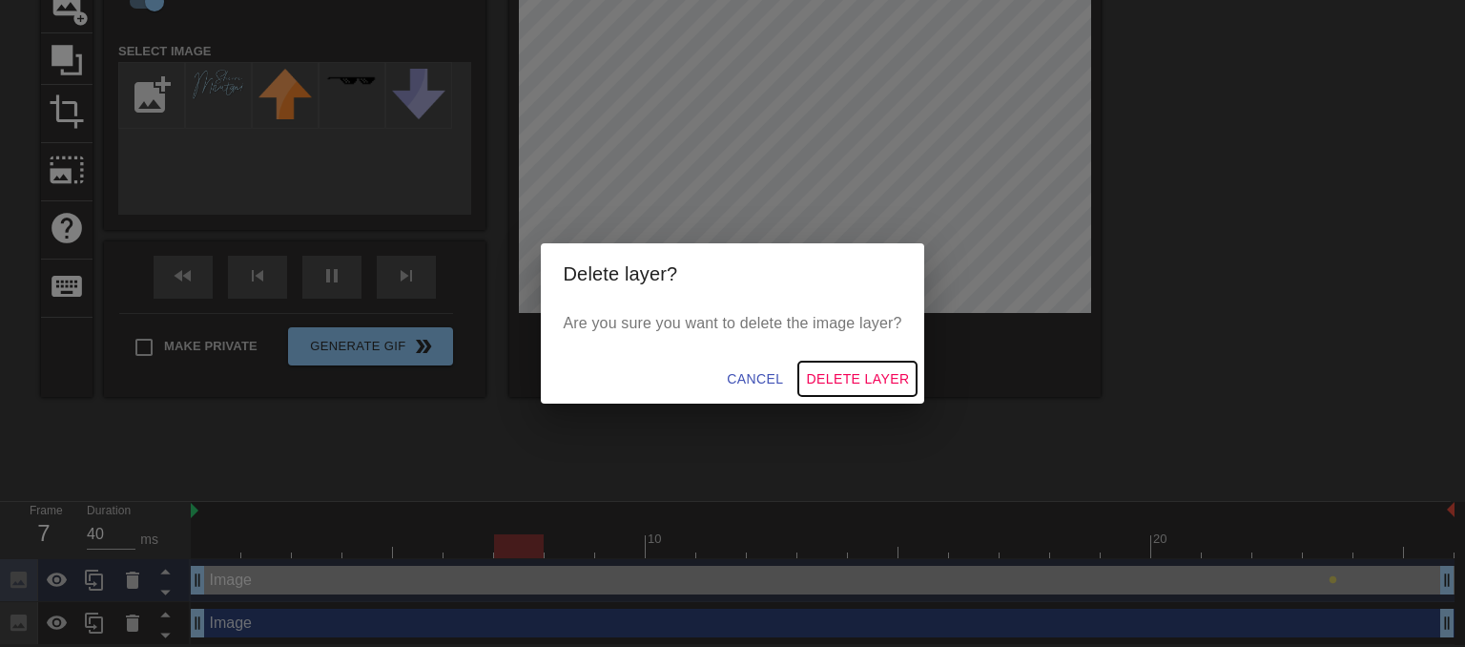
click at [835, 364] on button "Delete Layer" at bounding box center [857, 379] width 118 height 35
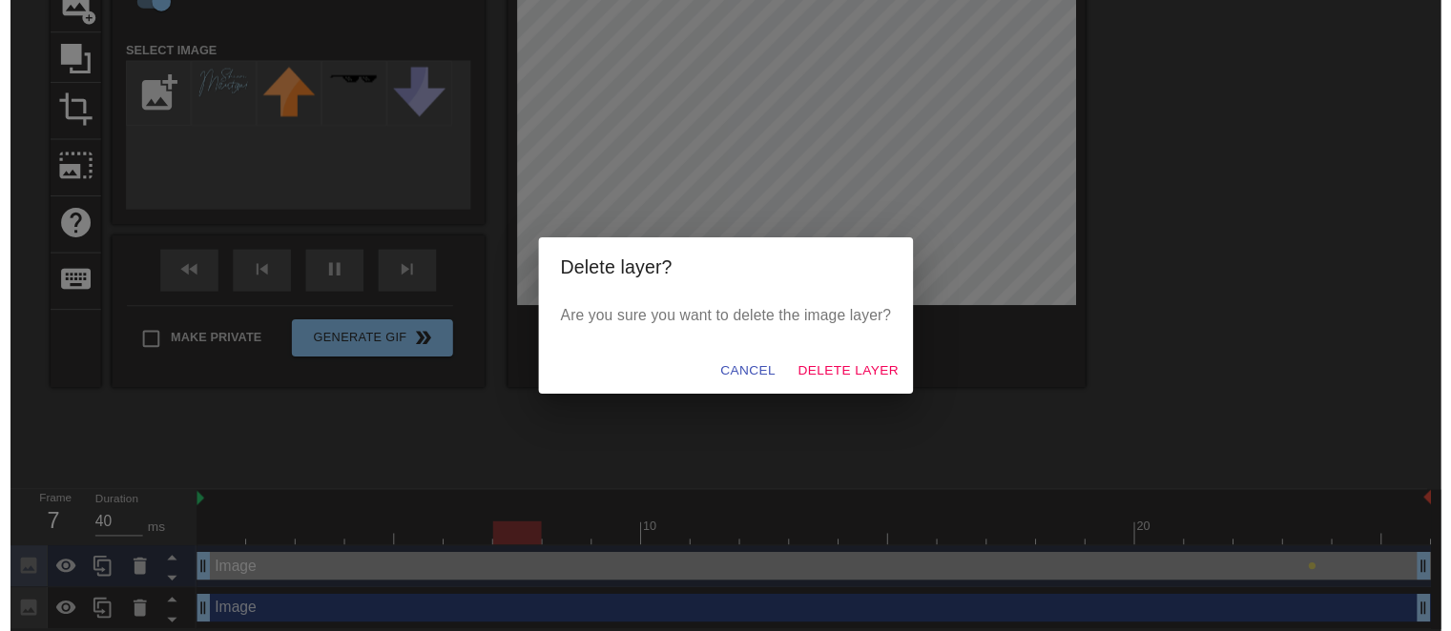
scroll to position [132, 0]
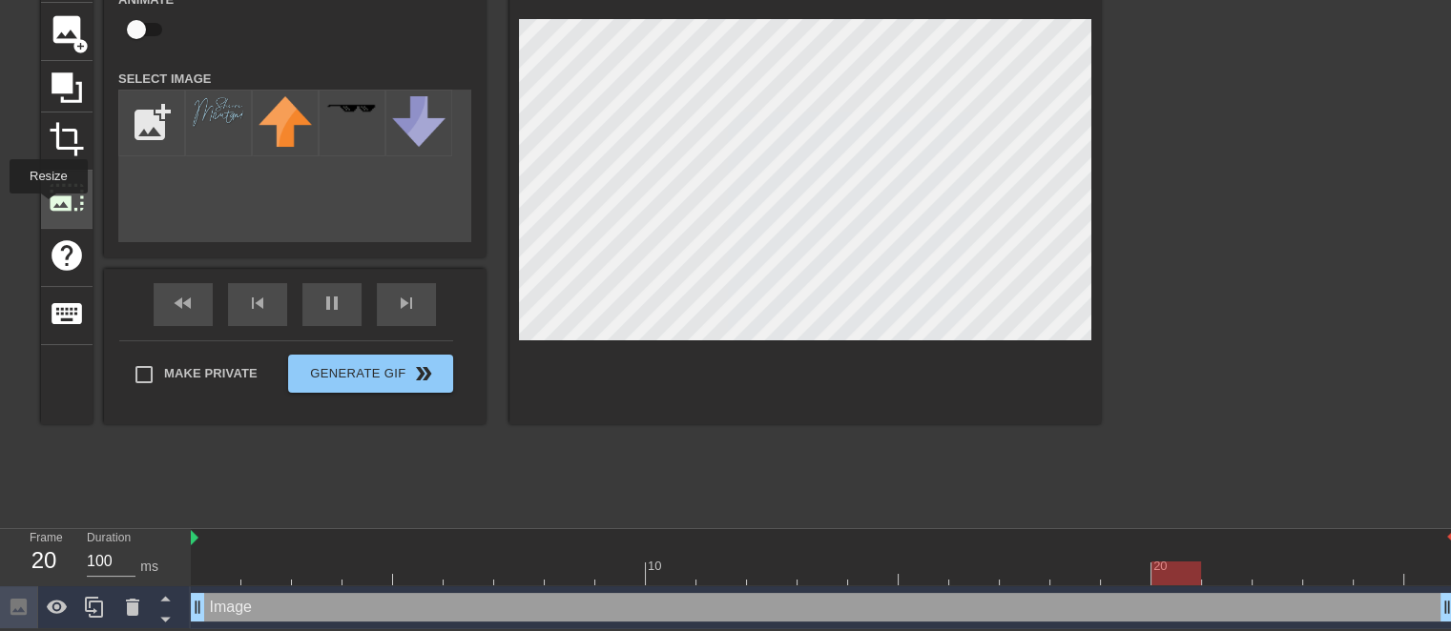
click at [47, 207] on div "photo_size_select_large" at bounding box center [67, 200] width 52 height 58
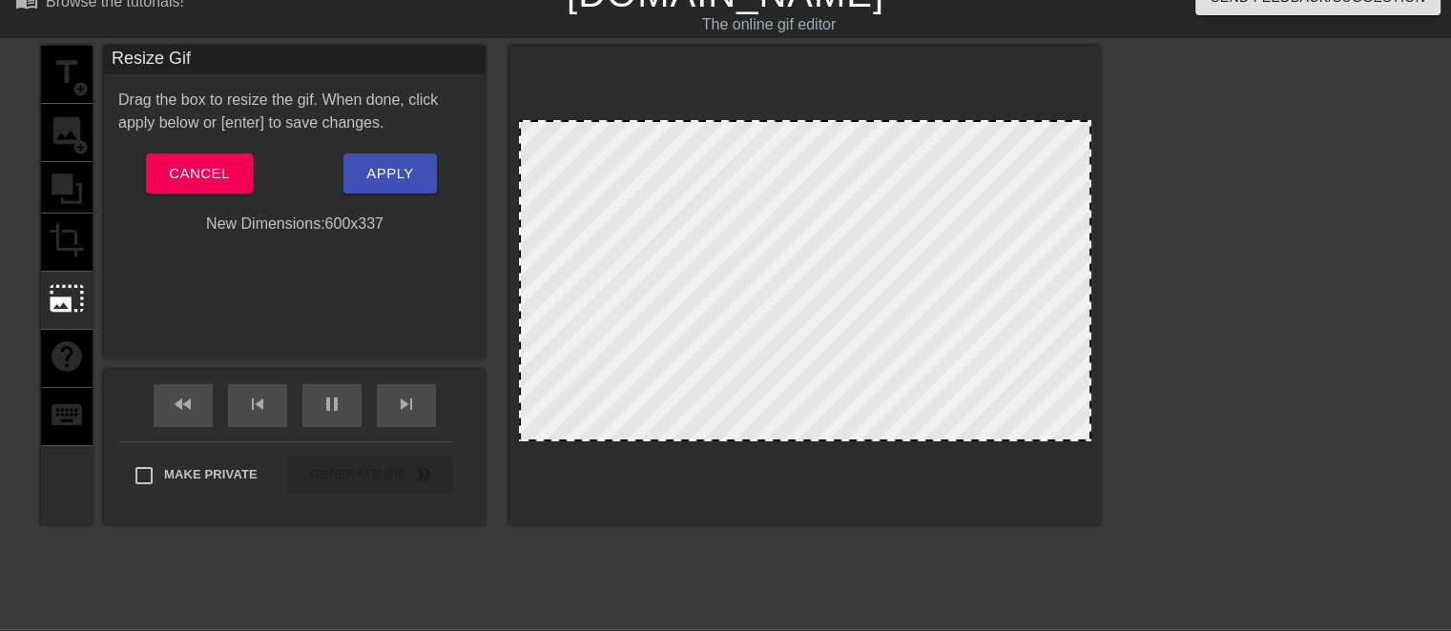
scroll to position [0, 0]
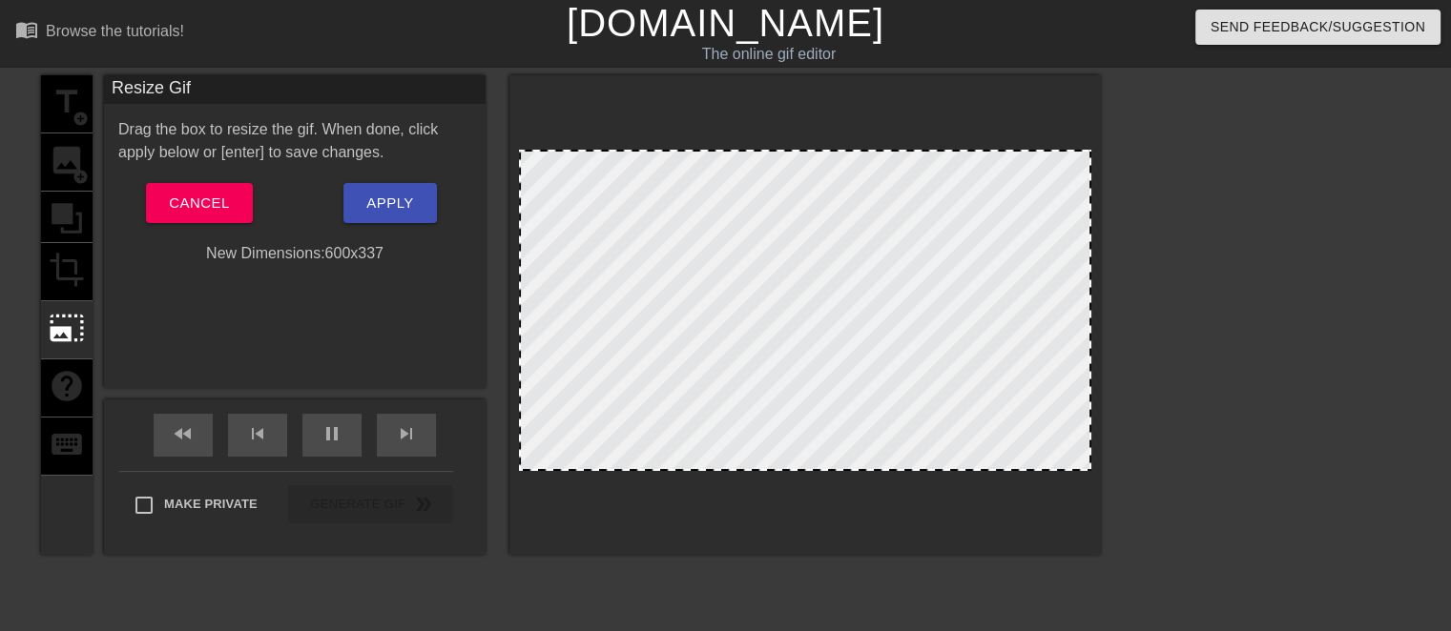
drag, startPoint x: 684, startPoint y: 470, endPoint x: 667, endPoint y: 471, distance: 17.2
click at [676, 497] on div at bounding box center [804, 315] width 591 height 480
drag, startPoint x: 661, startPoint y: 468, endPoint x: 776, endPoint y: 539, distance: 135.3
click at [776, 539] on div at bounding box center [804, 315] width 591 height 480
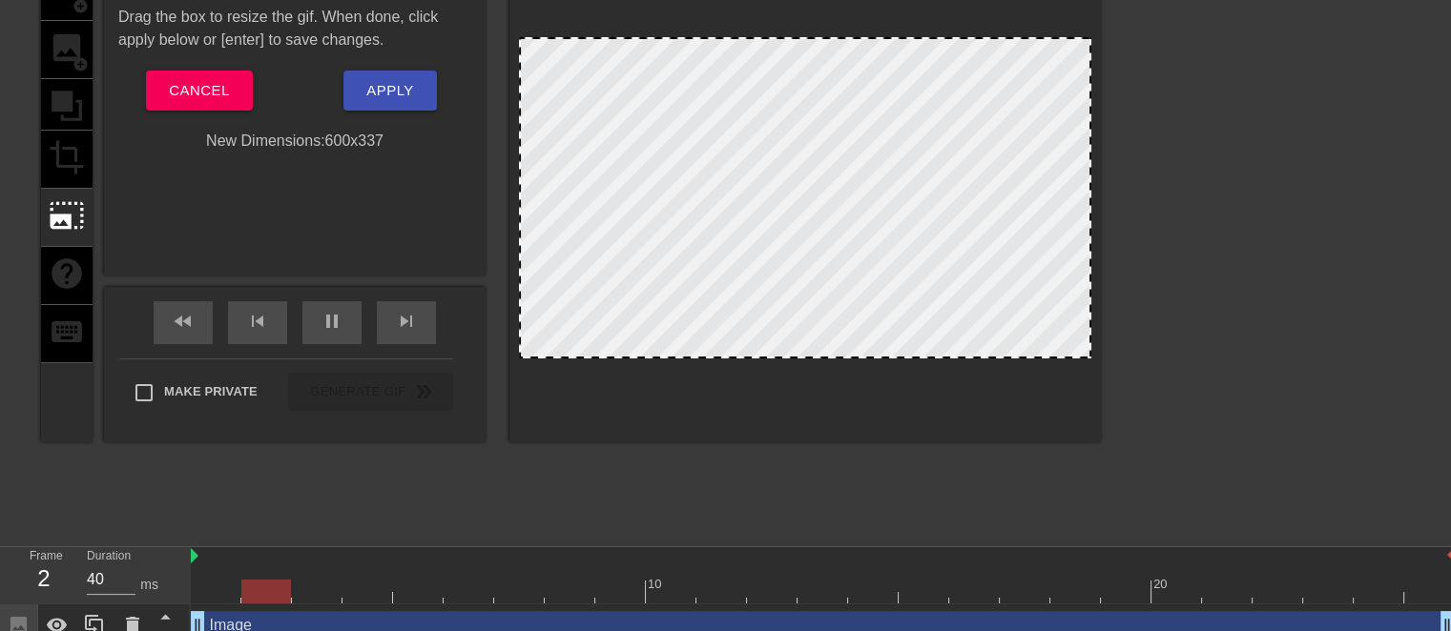
scroll to position [132, 0]
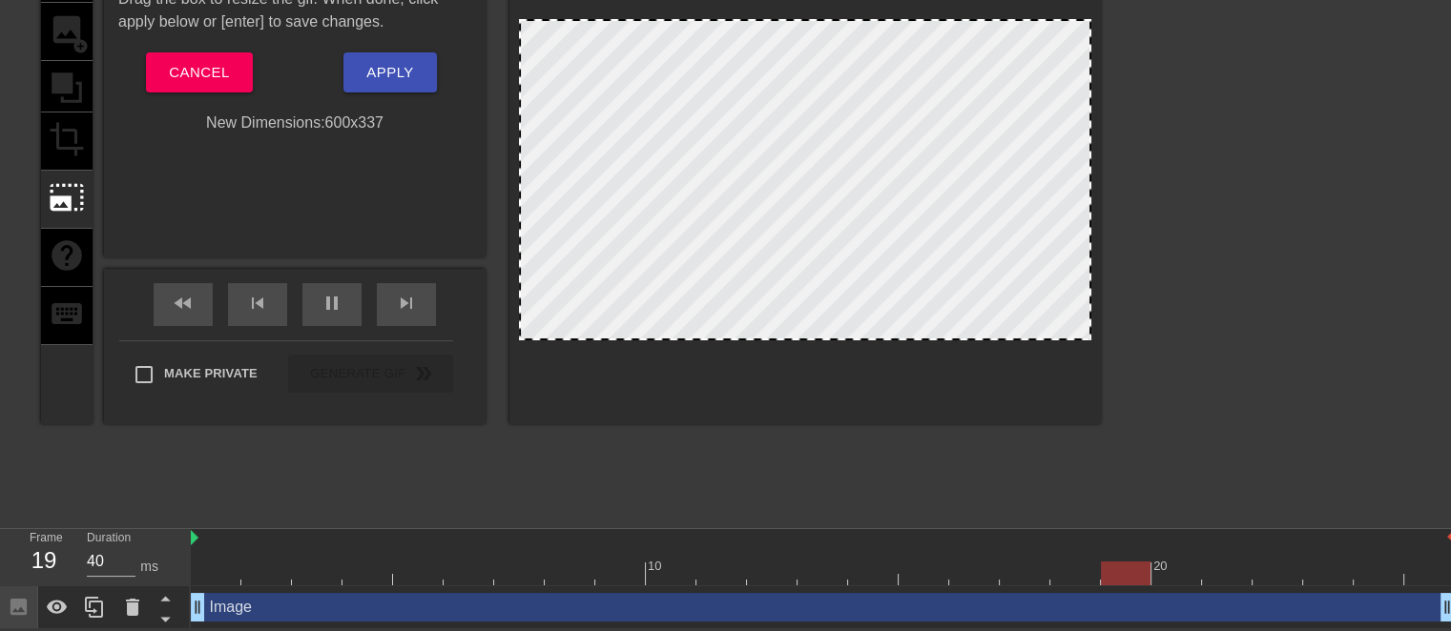
click at [799, 301] on div at bounding box center [805, 179] width 572 height 321
click at [245, 92] on div "Drag the box to resize the gif. When done, click apply below or [enter] to save…" at bounding box center [294, 61] width 353 height 147
click at [227, 81] on span "Cancel" at bounding box center [199, 72] width 60 height 25
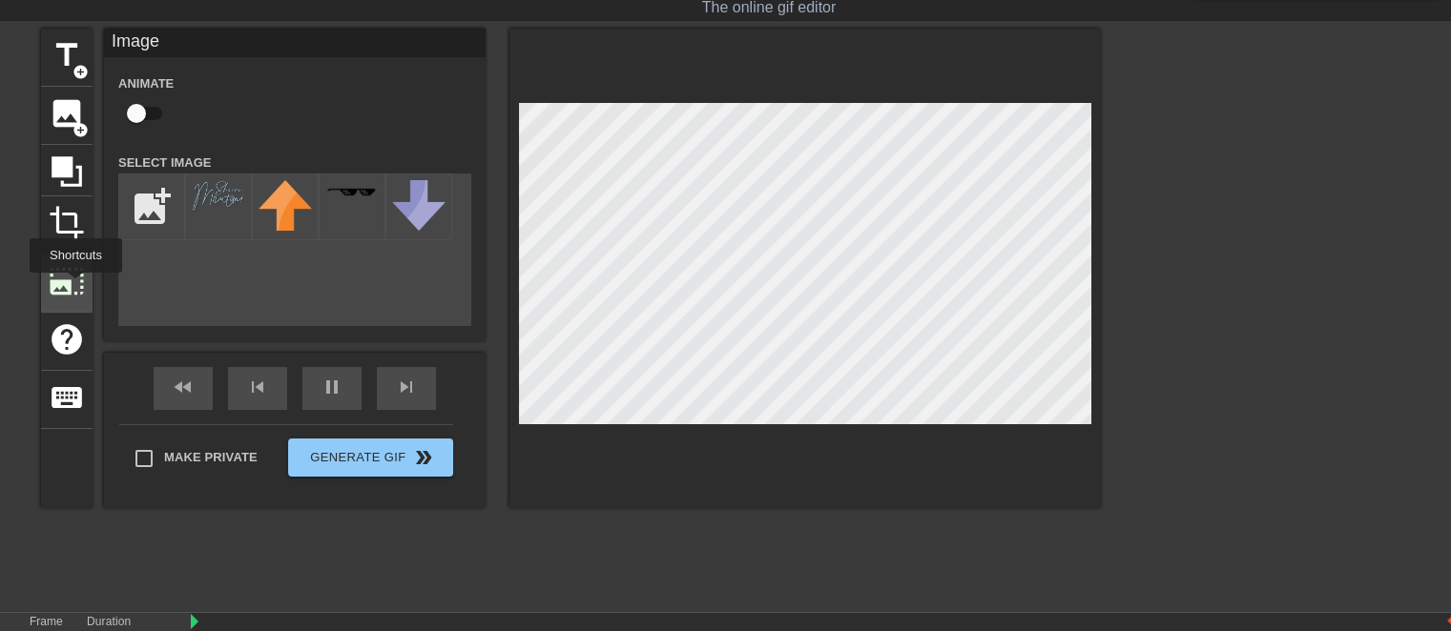
scroll to position [36, 0]
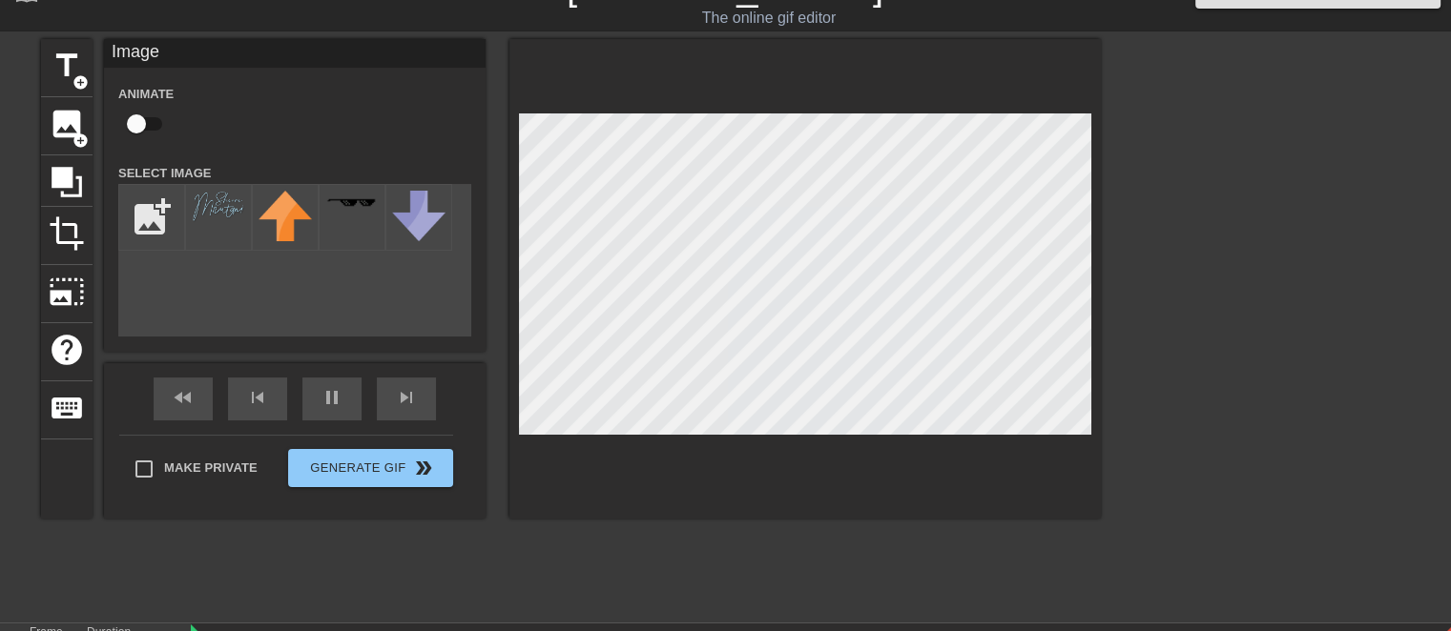
click at [474, 71] on div "title add_circle image add_circle crop photo_size_select_large help keyboard Im…" at bounding box center [571, 279] width 1060 height 480
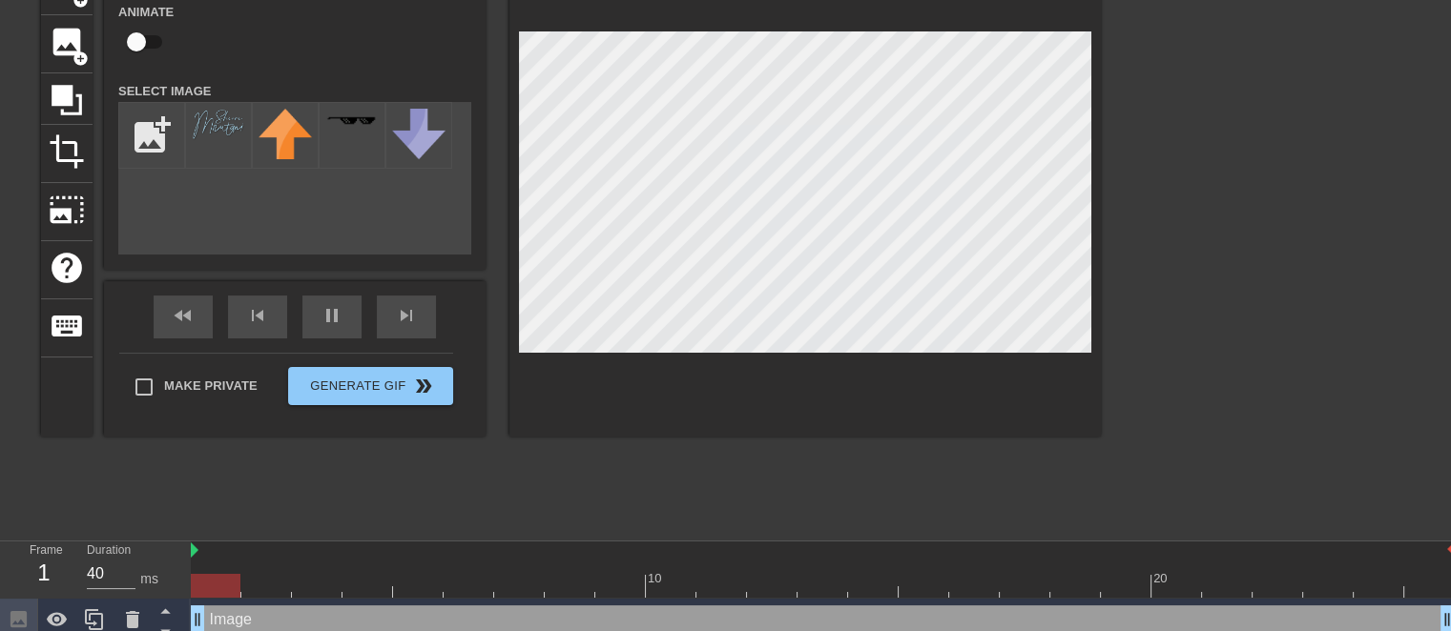
scroll to position [132, 0]
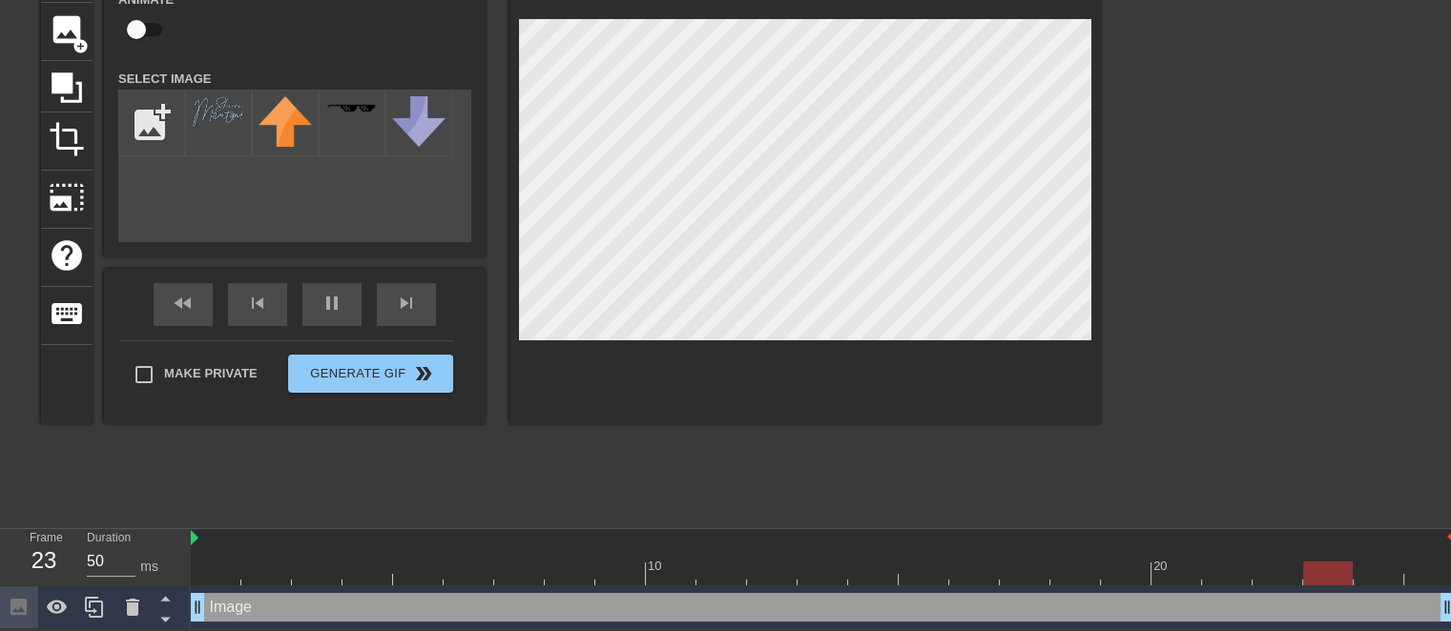
click at [259, 608] on div "Image drag_handle drag_handle" at bounding box center [823, 607] width 1264 height 29
click at [143, 592] on div at bounding box center [133, 608] width 38 height 42
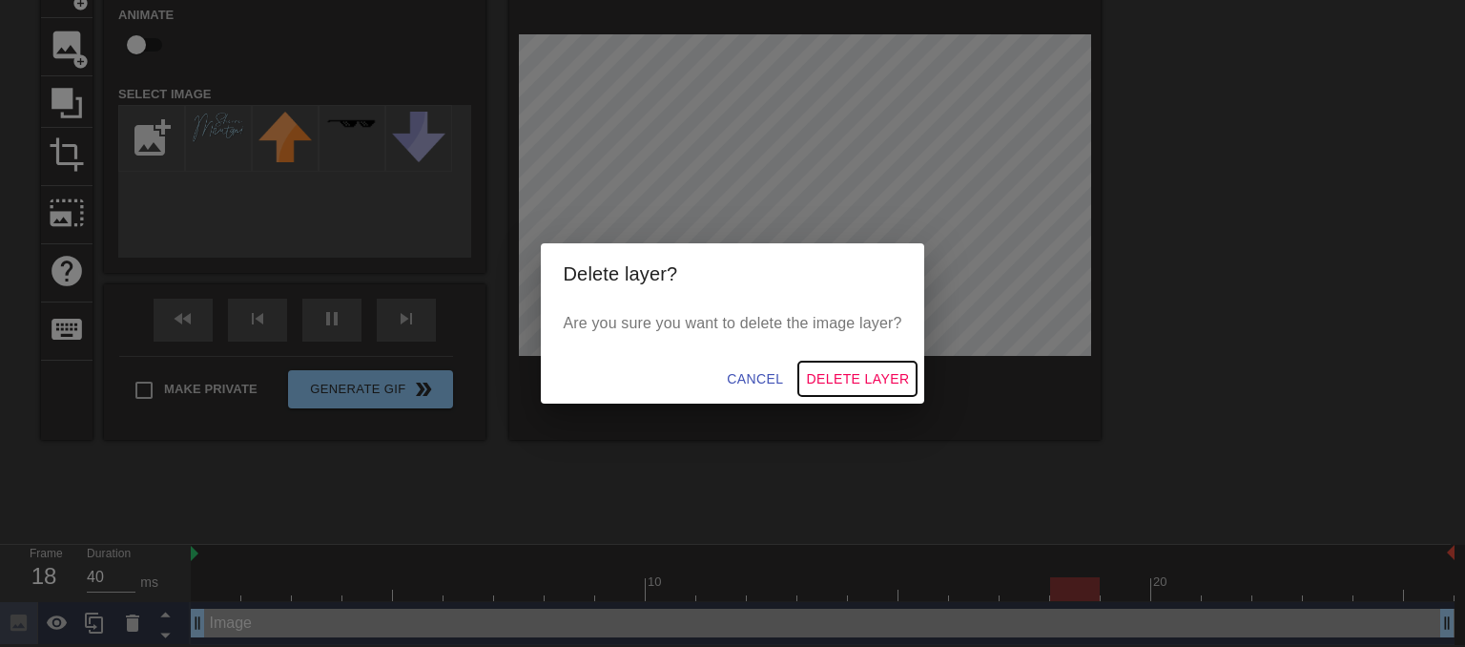
click at [834, 375] on span "Delete Layer" at bounding box center [857, 379] width 103 height 24
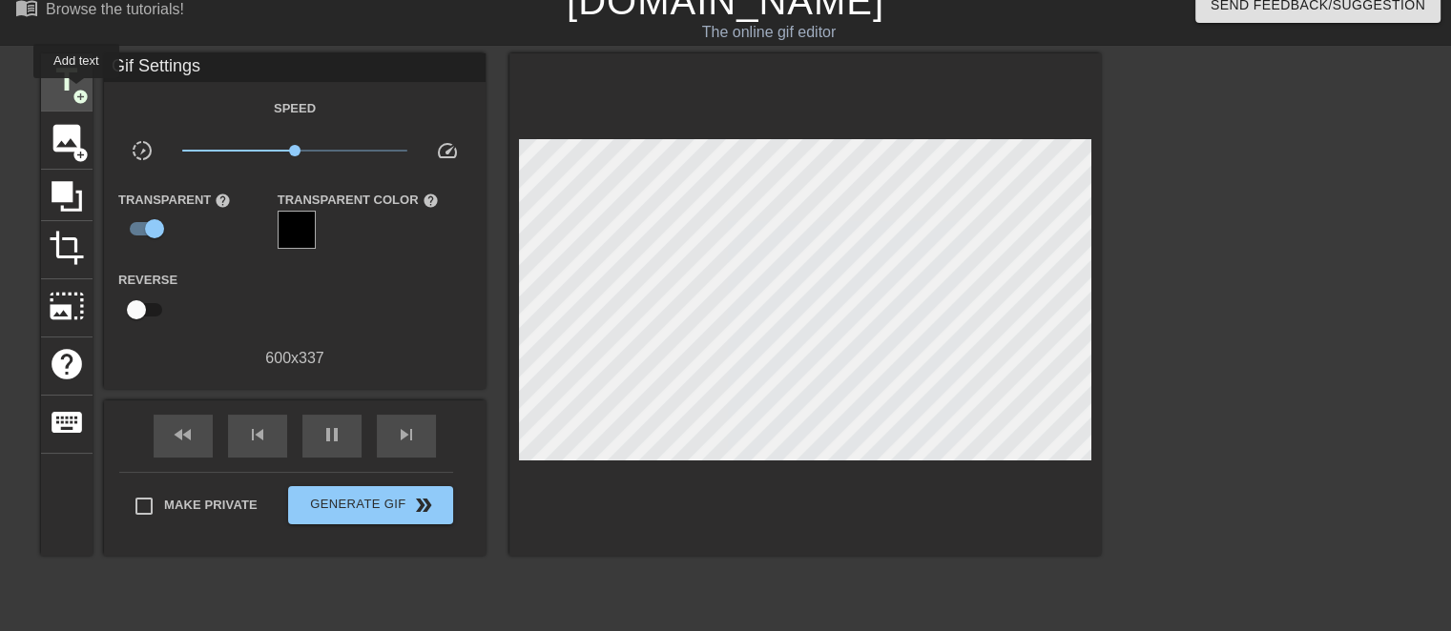
scroll to position [0, 0]
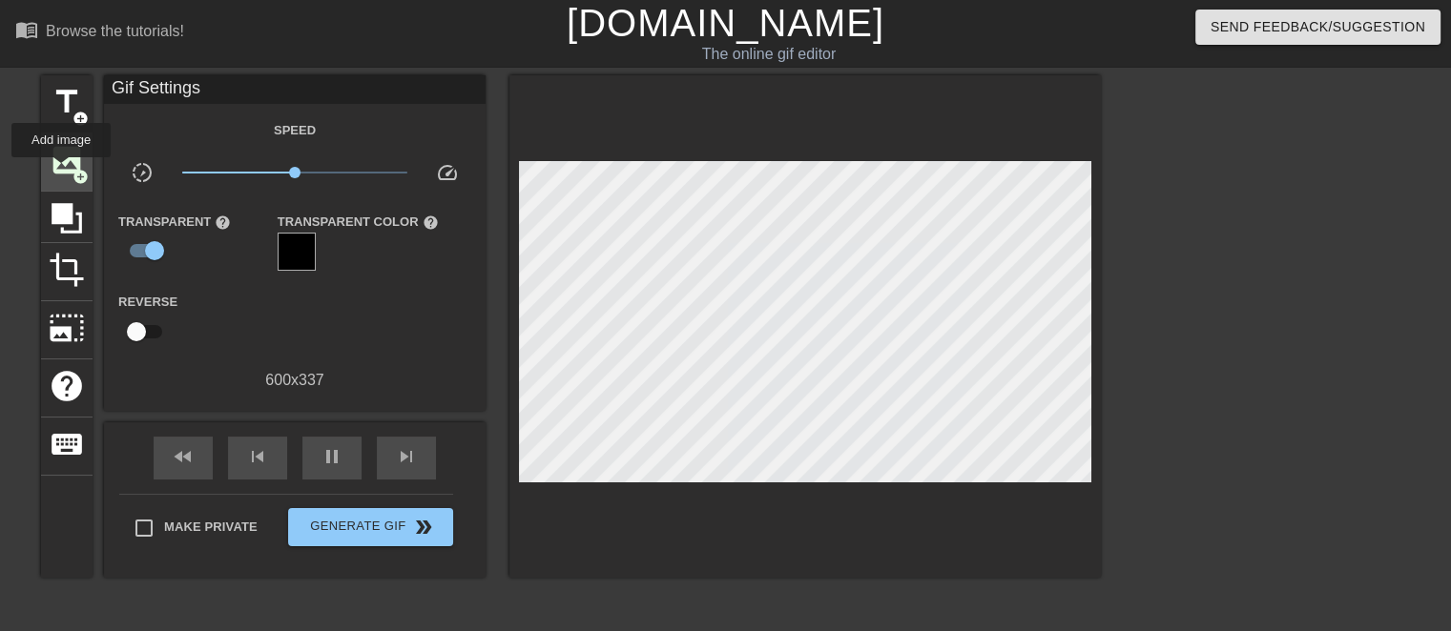
click at [61, 171] on span "image" at bounding box center [67, 160] width 36 height 36
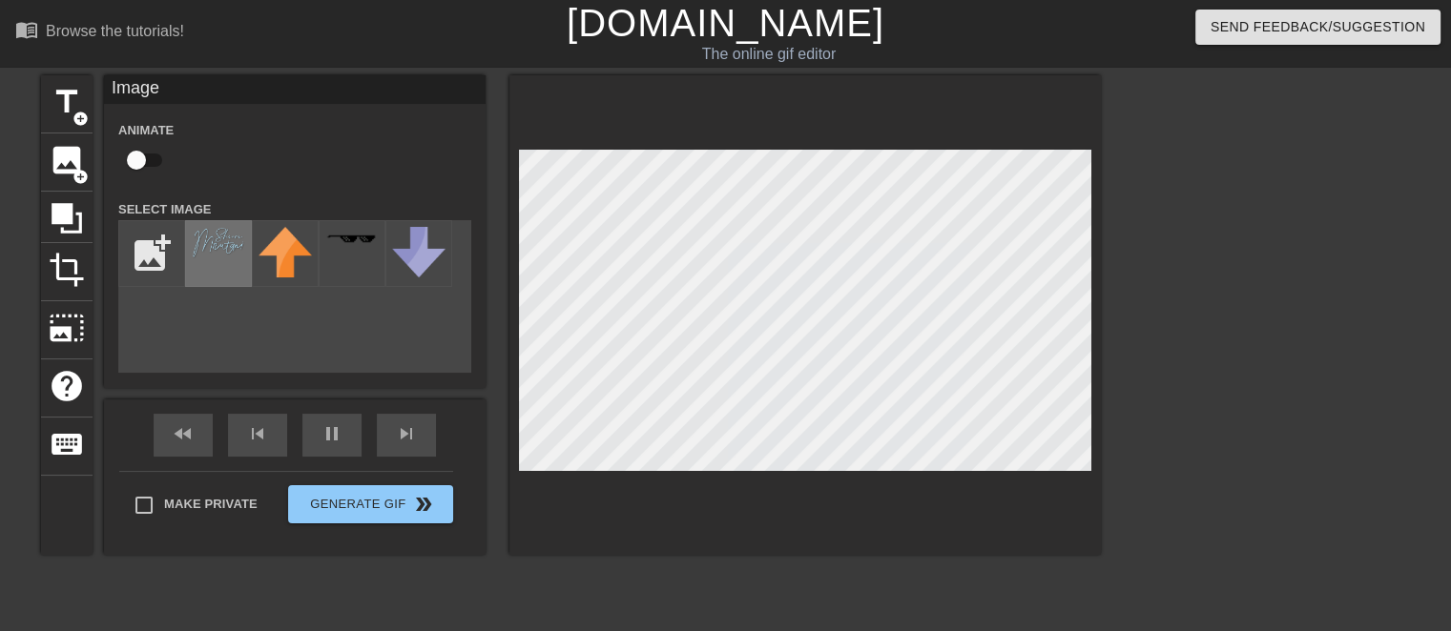
click at [200, 233] on img at bounding box center [218, 243] width 53 height 32
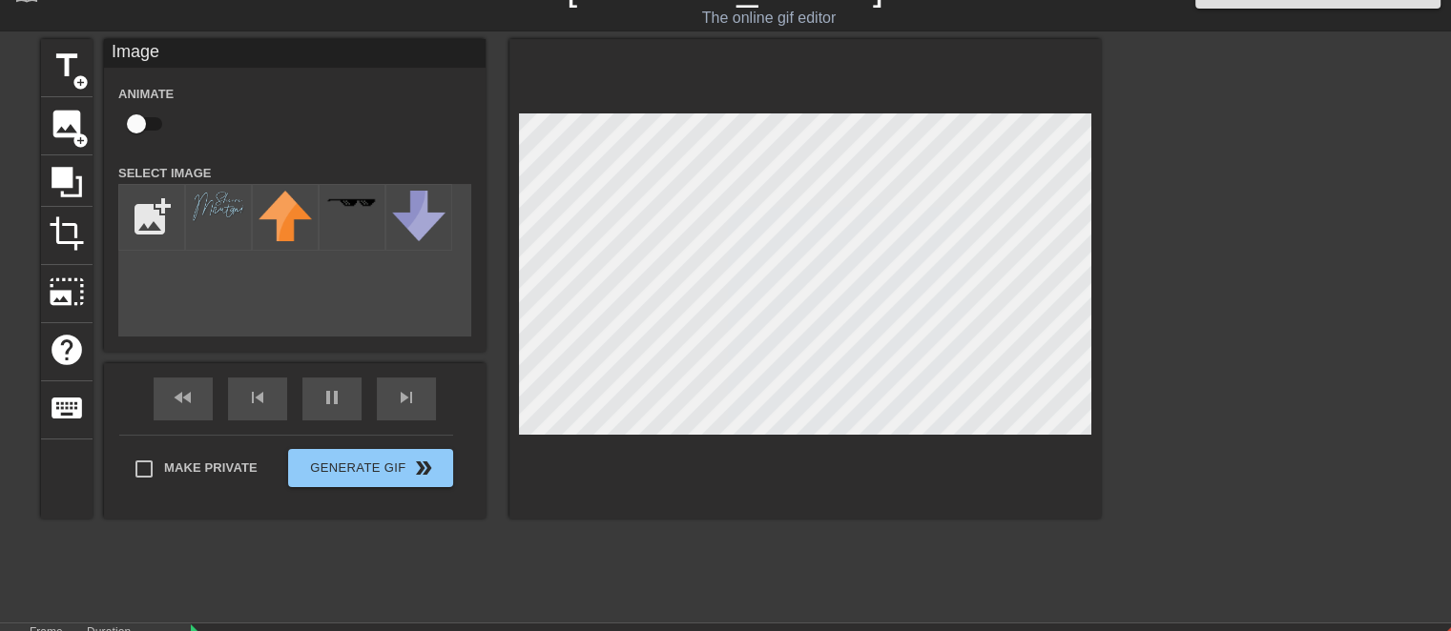
scroll to position [132, 0]
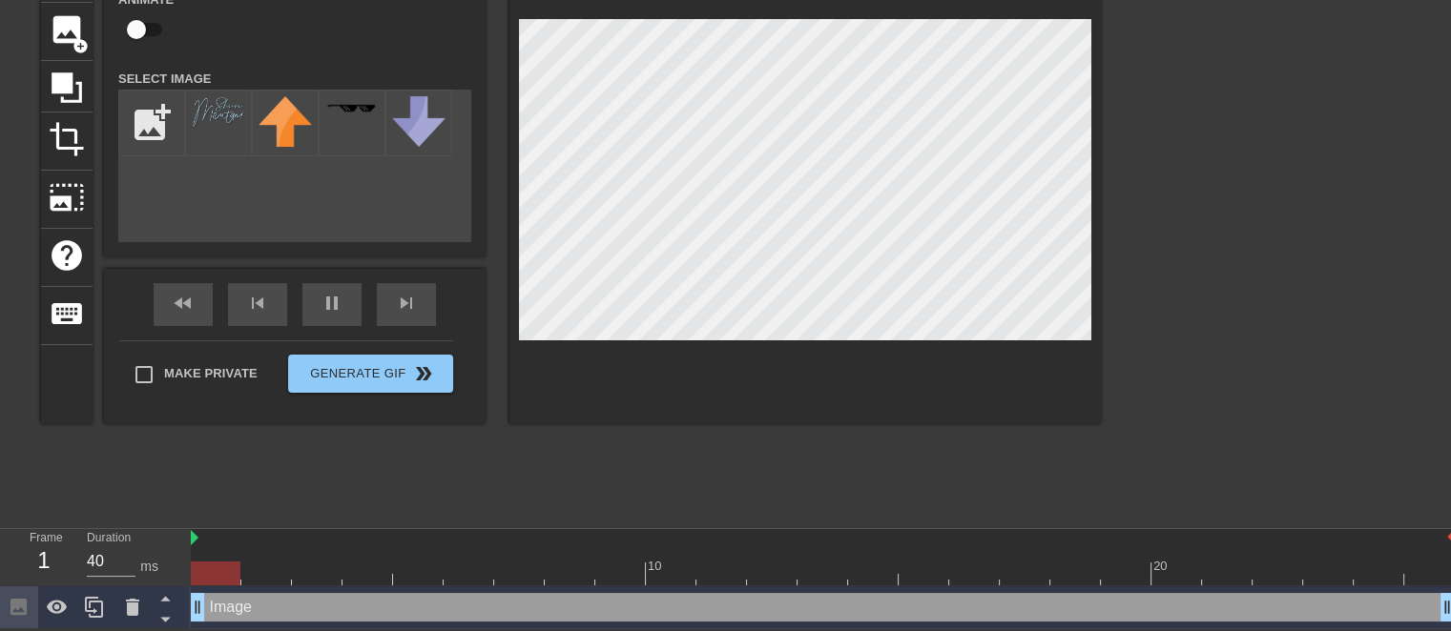
drag, startPoint x: 654, startPoint y: 615, endPoint x: 0, endPoint y: 612, distance: 654.4
click at [0, 612] on div "Frame 1 Duration 40 ms 10 20 Image drag_handle drag_handle" at bounding box center [725, 579] width 1451 height 100
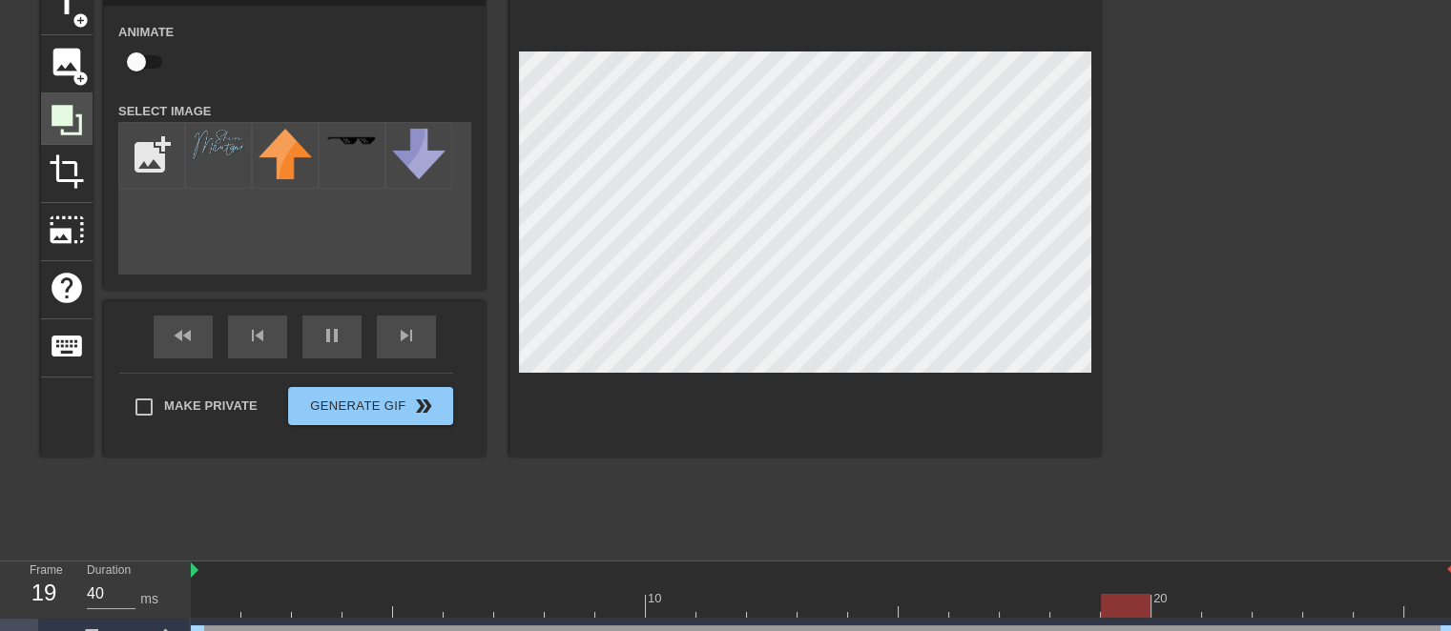
scroll to position [0, 0]
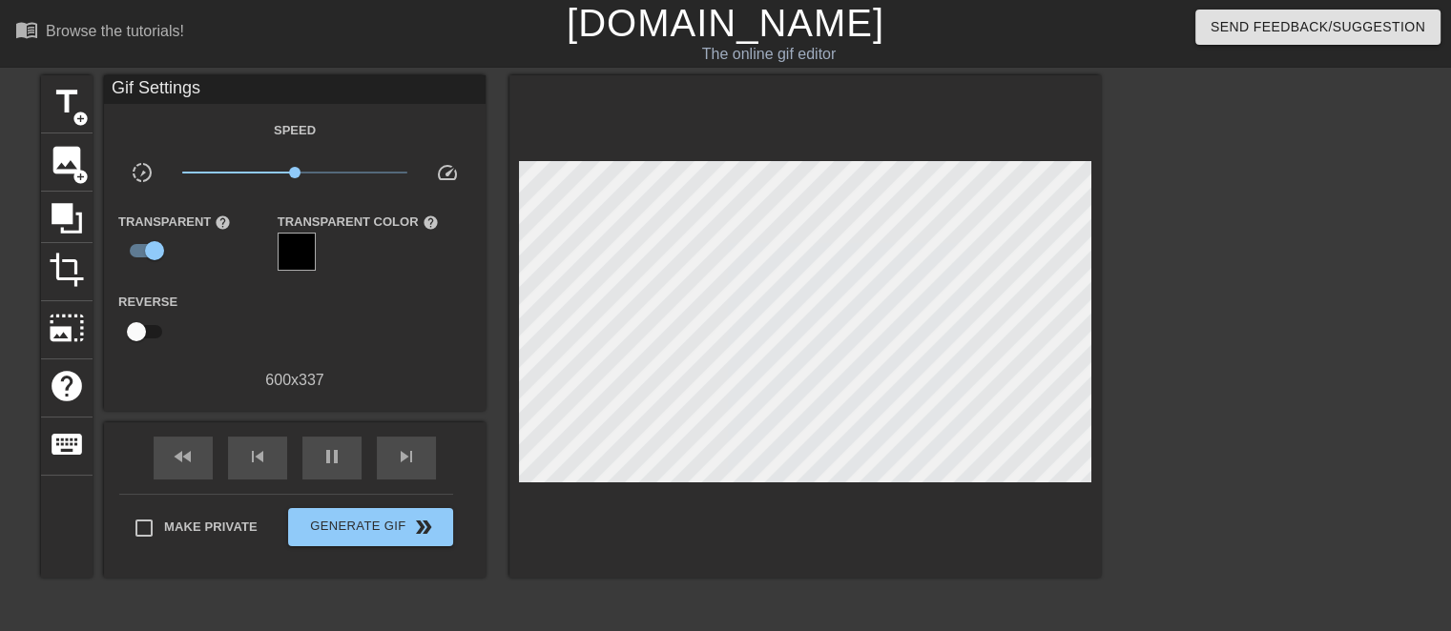
click at [80, 16] on div "menu_book Browse the tutorials!" at bounding box center [247, 33] width 465 height 66
click at [770, 46] on div "The online gif editor" at bounding box center [768, 54] width 551 height 23
type input "40"
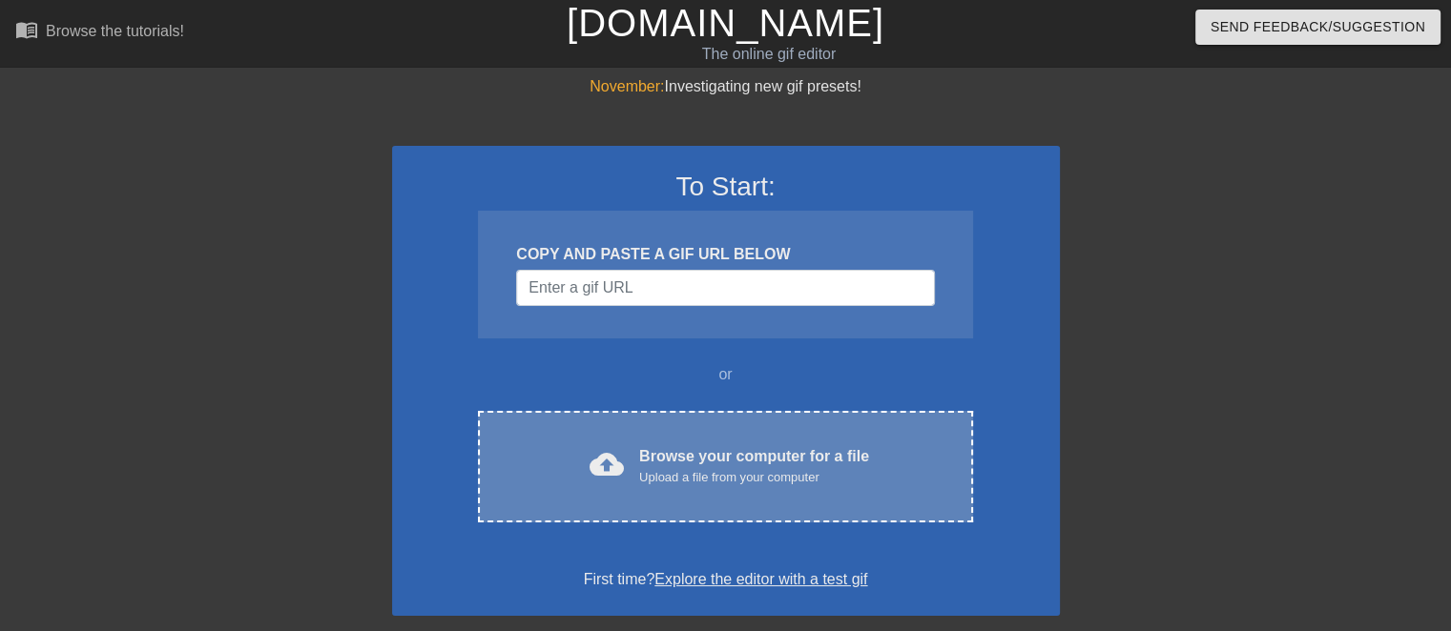
click at [673, 481] on div "Upload a file from your computer" at bounding box center [754, 477] width 230 height 19
click at [669, 479] on div "Upload a file from your computer" at bounding box center [754, 477] width 230 height 19
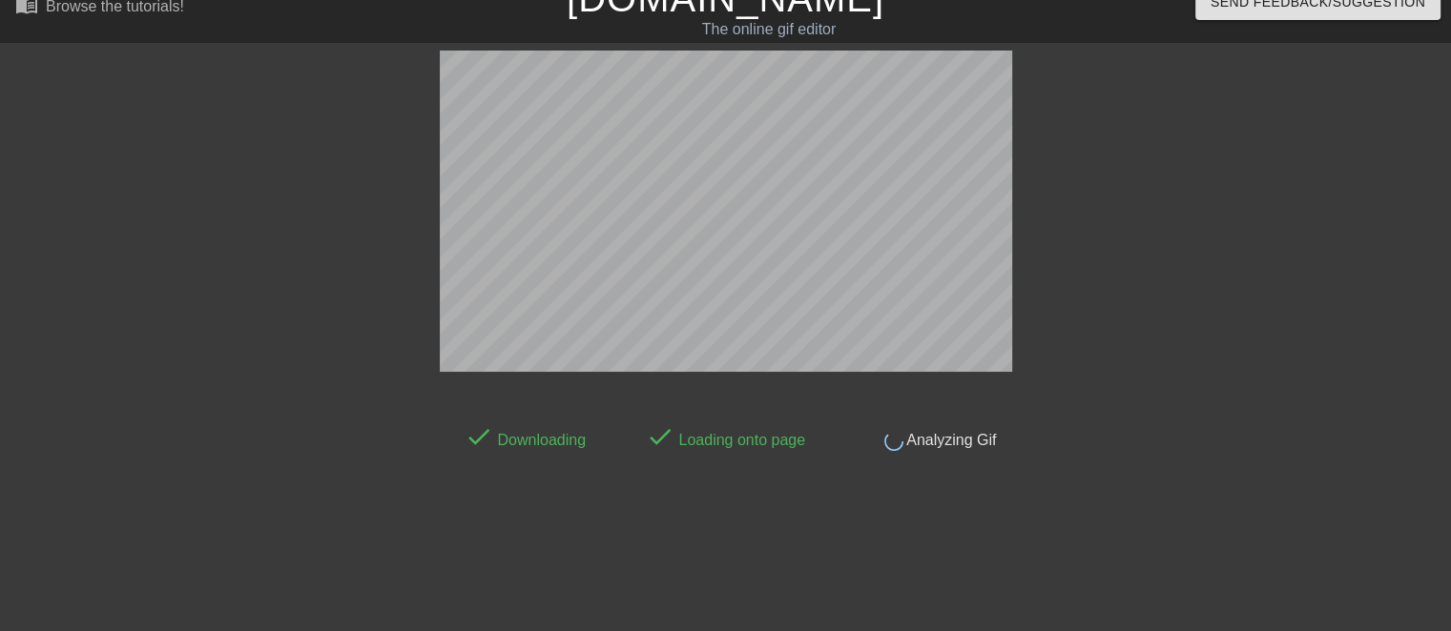
scroll to position [24, 0]
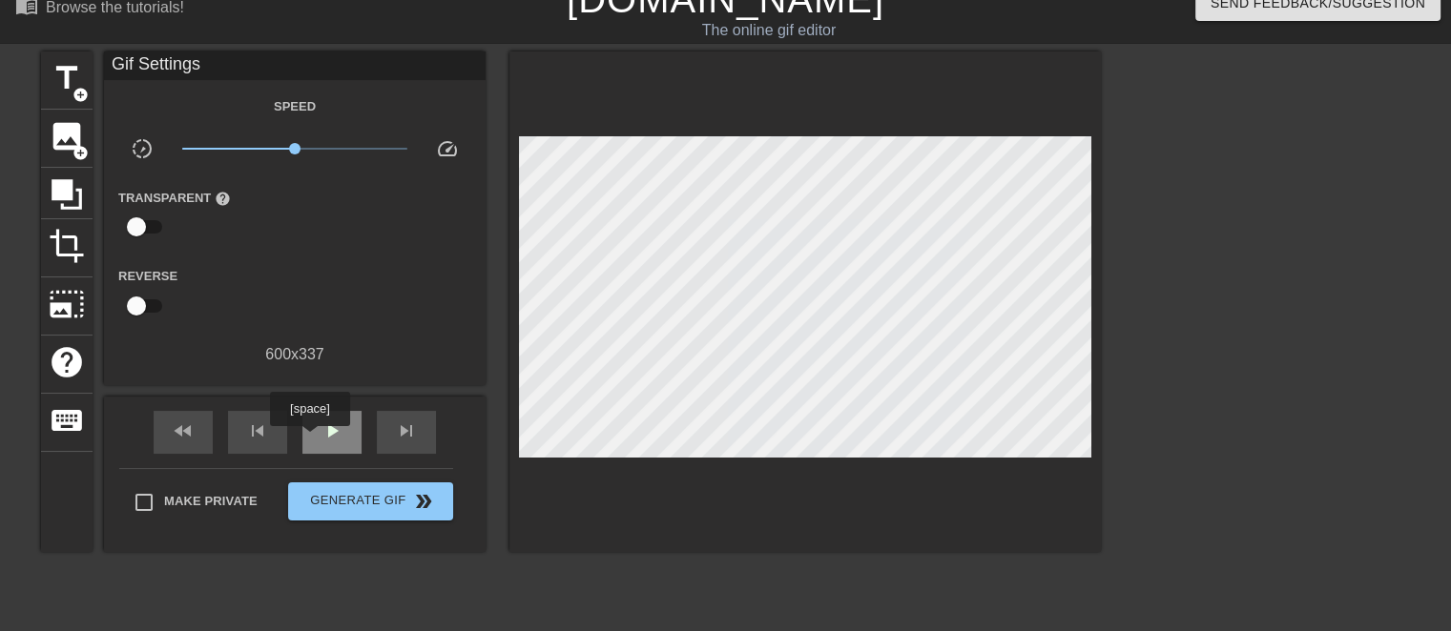
click at [309, 440] on div "play_arrow" at bounding box center [331, 432] width 59 height 43
click at [69, 250] on span "crop" at bounding box center [67, 246] width 36 height 36
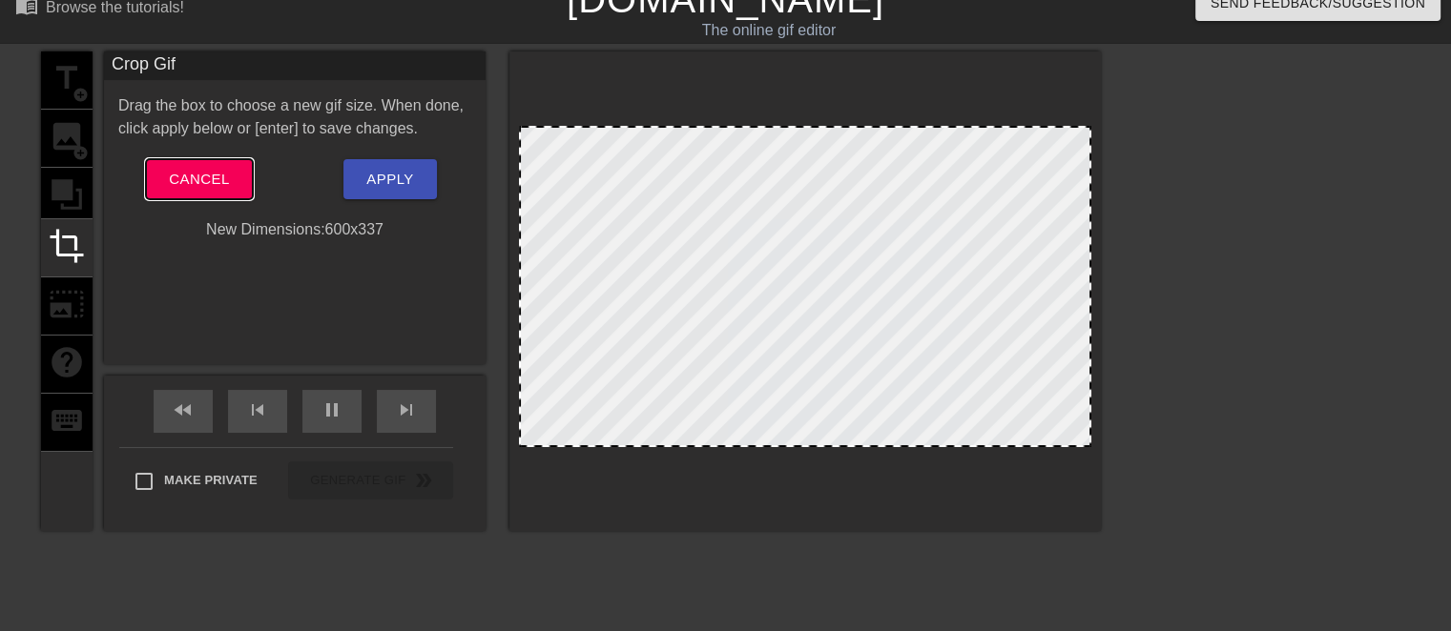
click at [162, 181] on button "Cancel" at bounding box center [199, 179] width 106 height 40
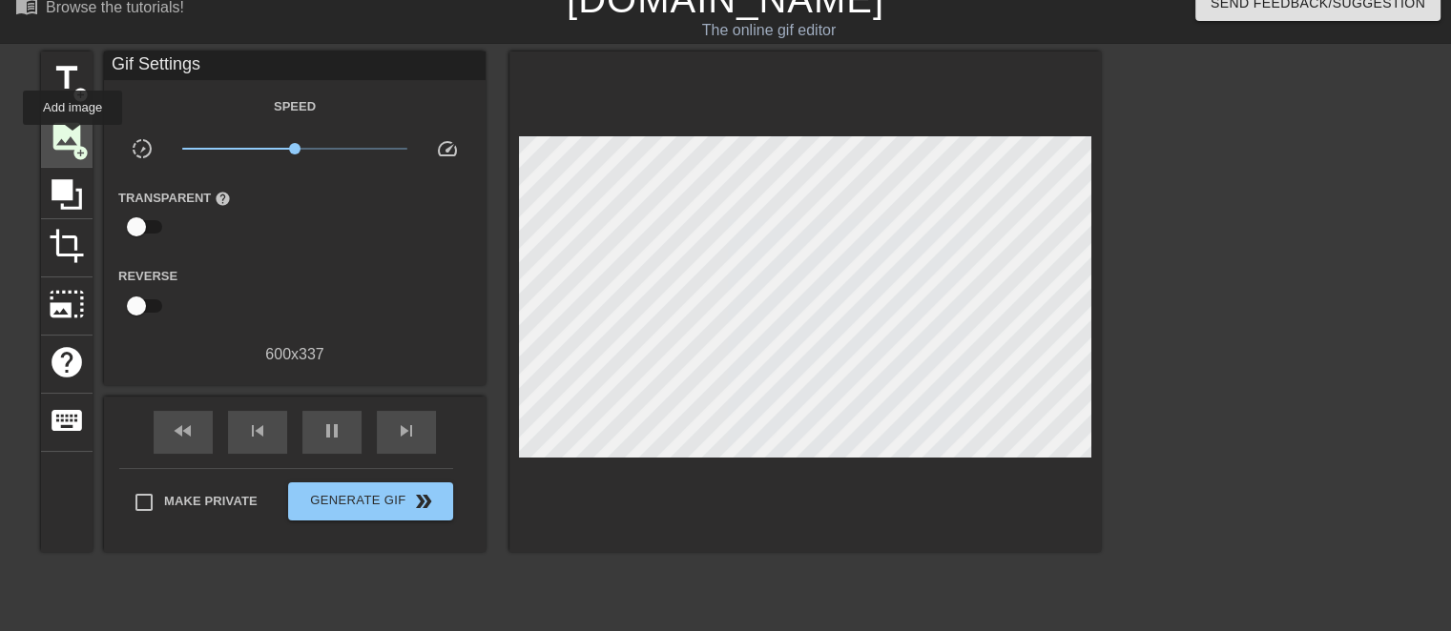
click at [72, 138] on span "image" at bounding box center [67, 136] width 36 height 36
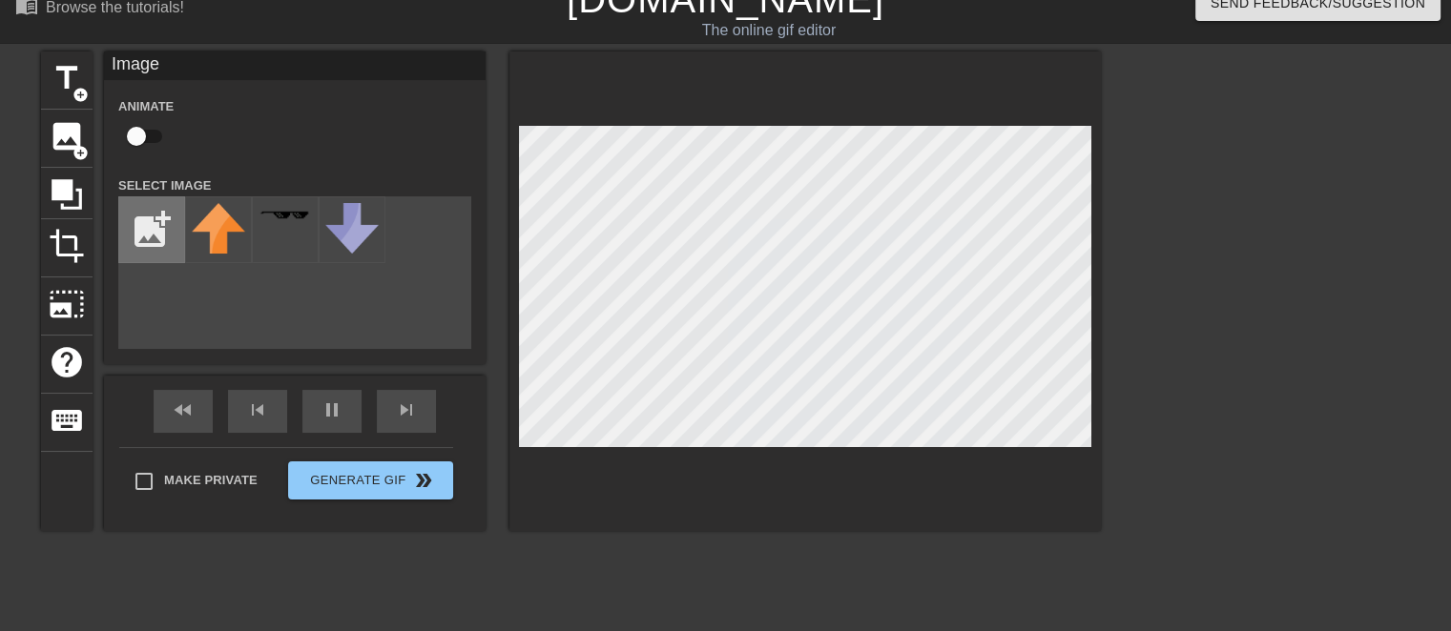
click at [150, 215] on input "file" at bounding box center [151, 229] width 65 height 65
type input "40"
type input "C:\fakepath\ewqeewqewqe.png"
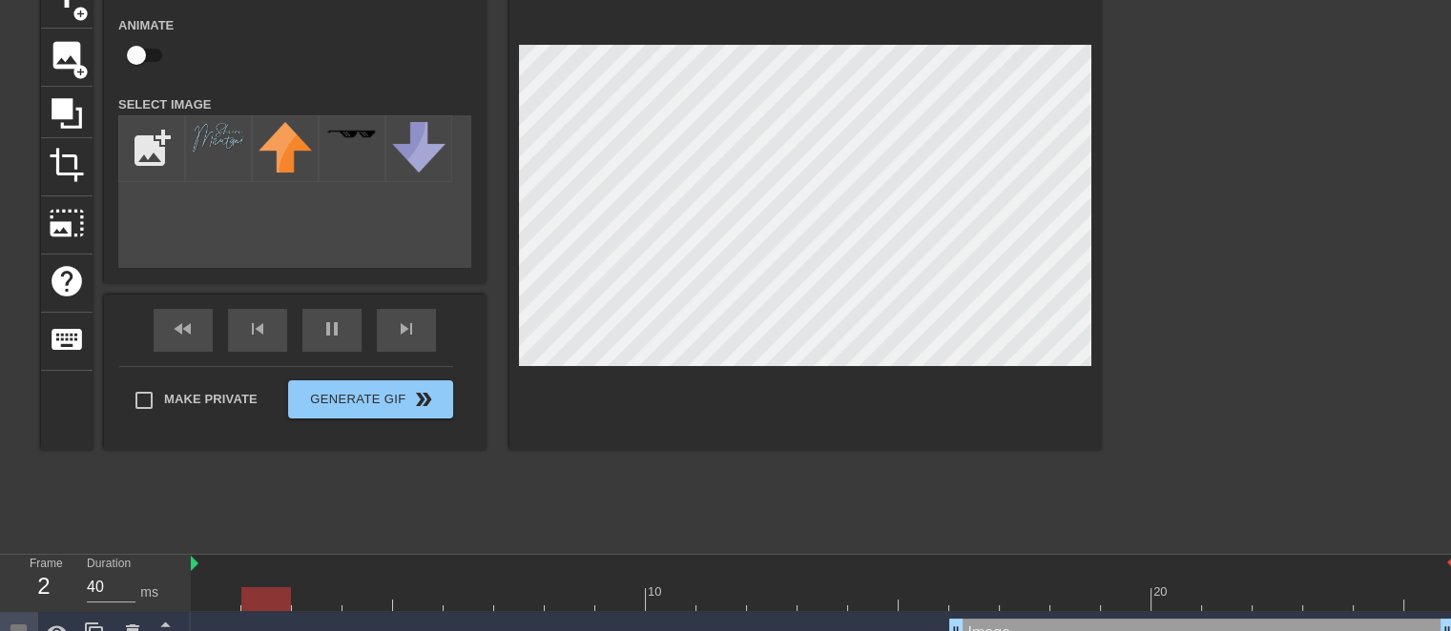
scroll to position [132, 0]
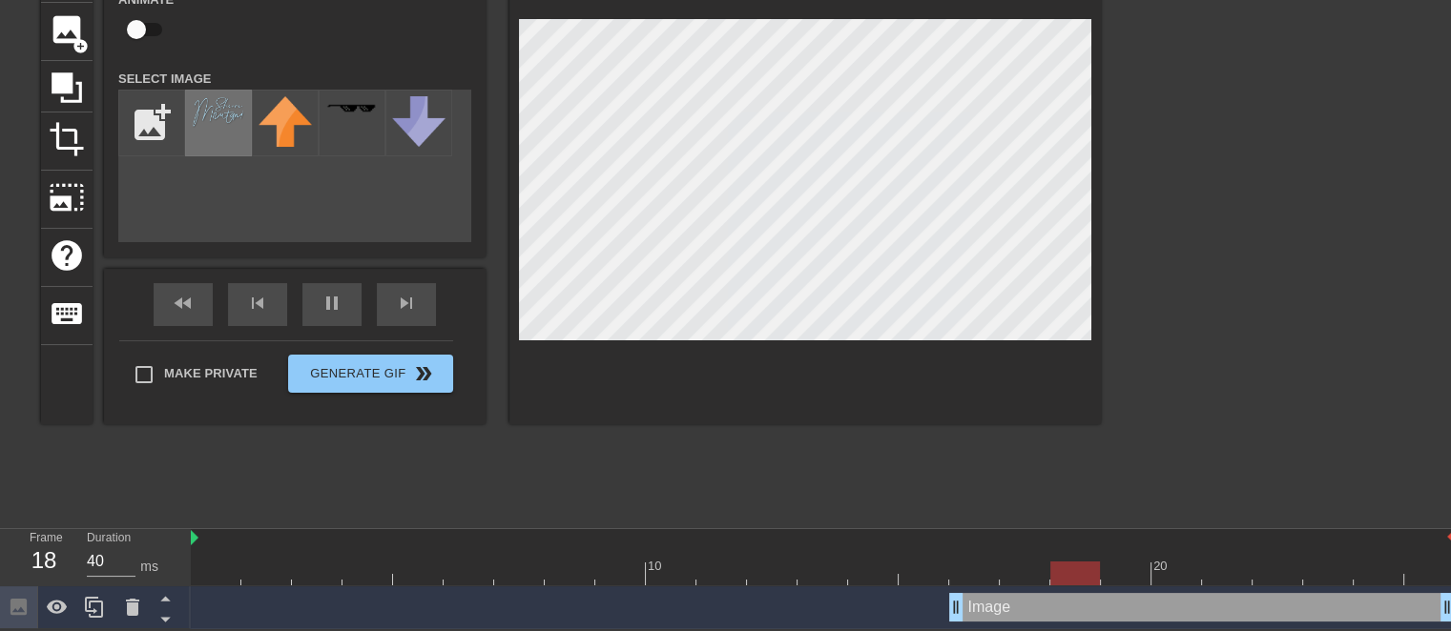
click at [224, 142] on div at bounding box center [218, 123] width 67 height 67
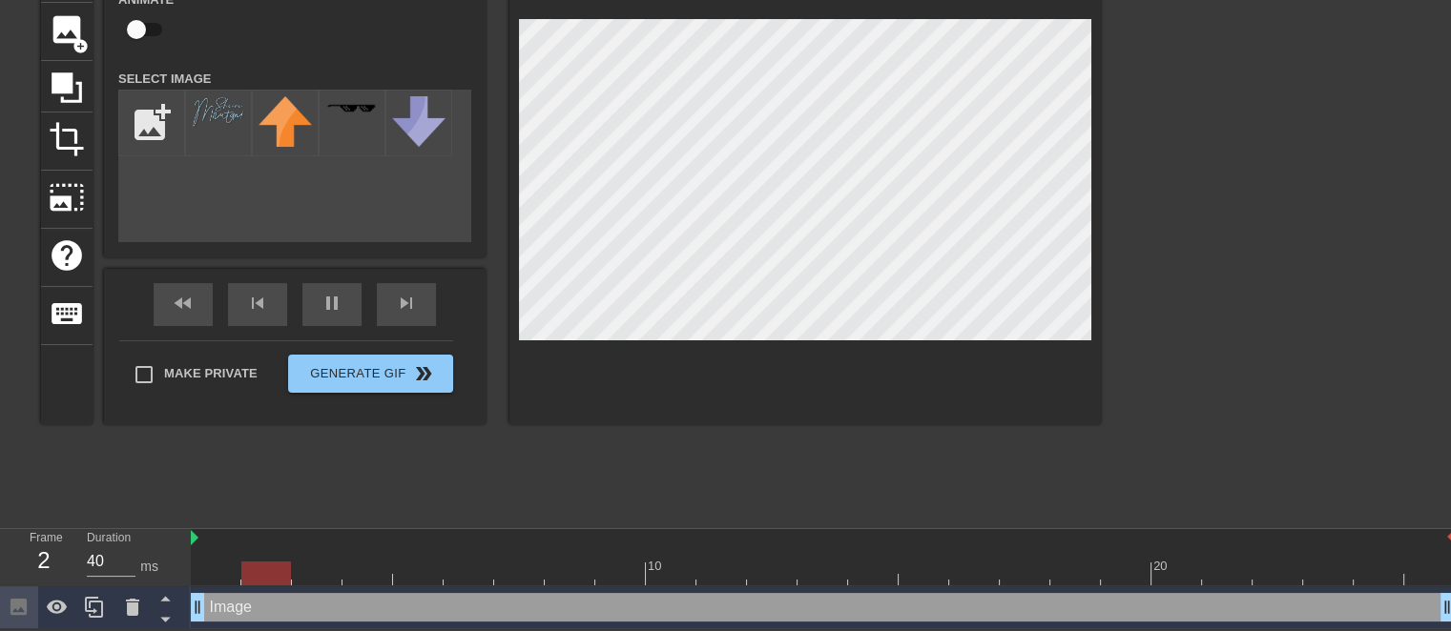
drag, startPoint x: 954, startPoint y: 611, endPoint x: 3, endPoint y: 570, distance: 951.9
click at [3, 570] on div "Frame 2 Duration 40 ms 10 20 Image drag_handle drag_handle" at bounding box center [725, 579] width 1451 height 100
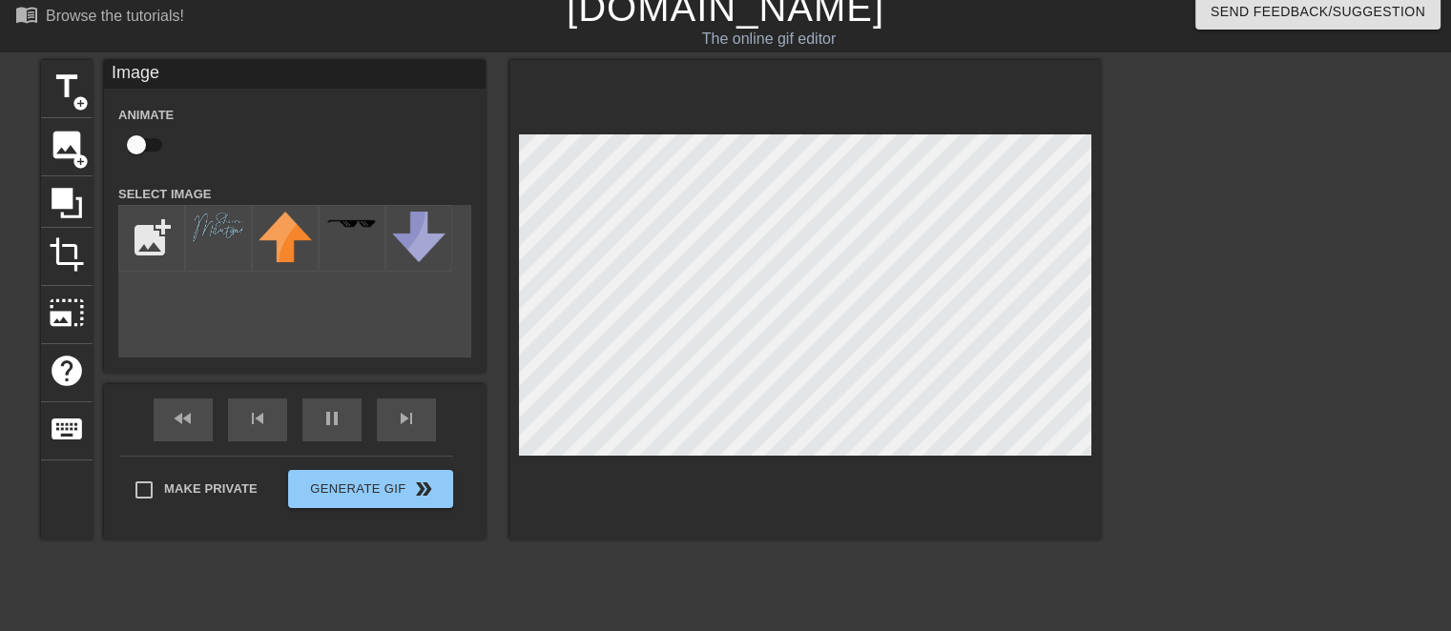
scroll to position [0, 0]
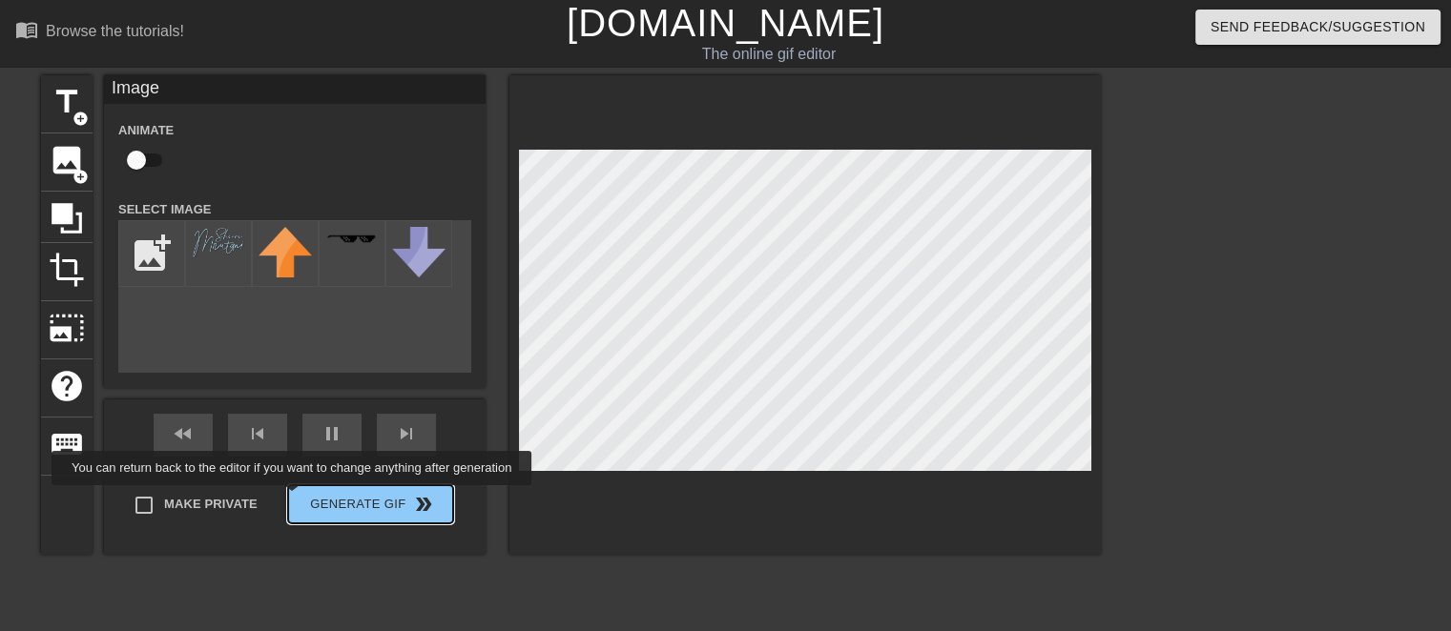
click at [294, 499] on div "Make Private Generate Gif double_arrow" at bounding box center [286, 508] width 334 height 75
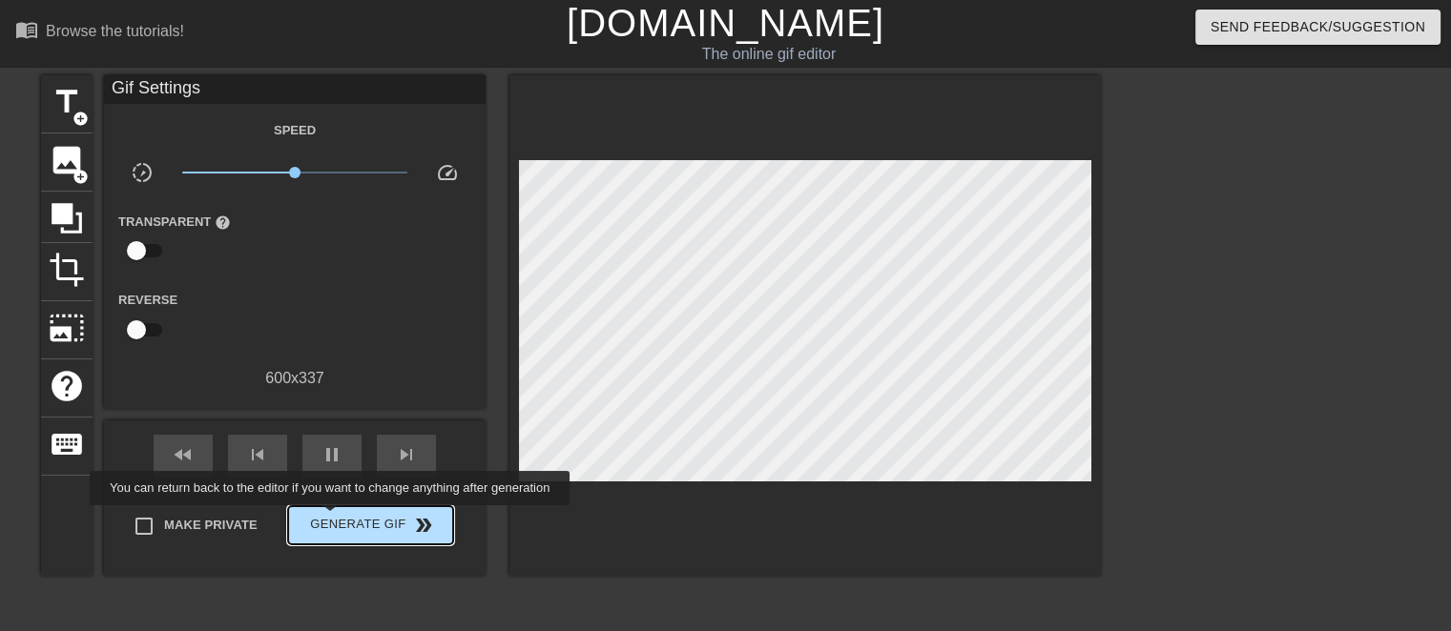
type input "40"
click at [332, 519] on span "Generate Gif double_arrow" at bounding box center [371, 525] width 150 height 23
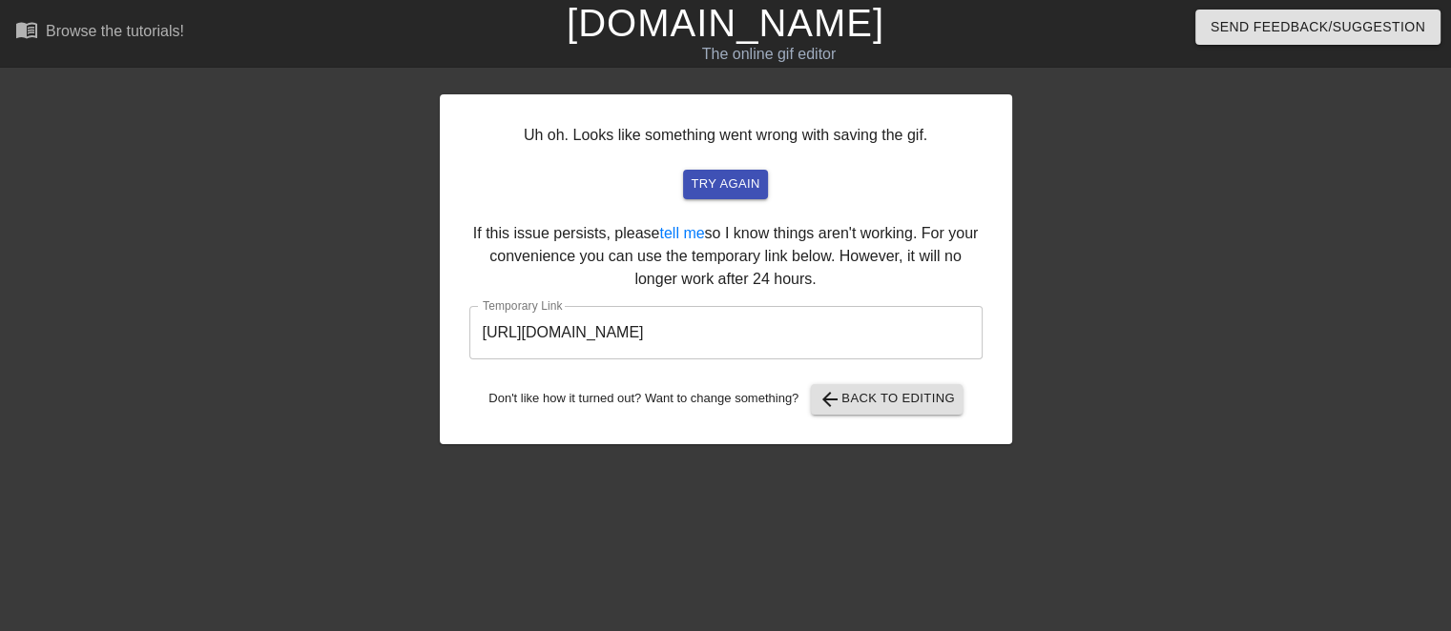
click at [797, 329] on input "https://www.gifntext.com/temp_generations/opfl9EZV.gif" at bounding box center [725, 332] width 513 height 53
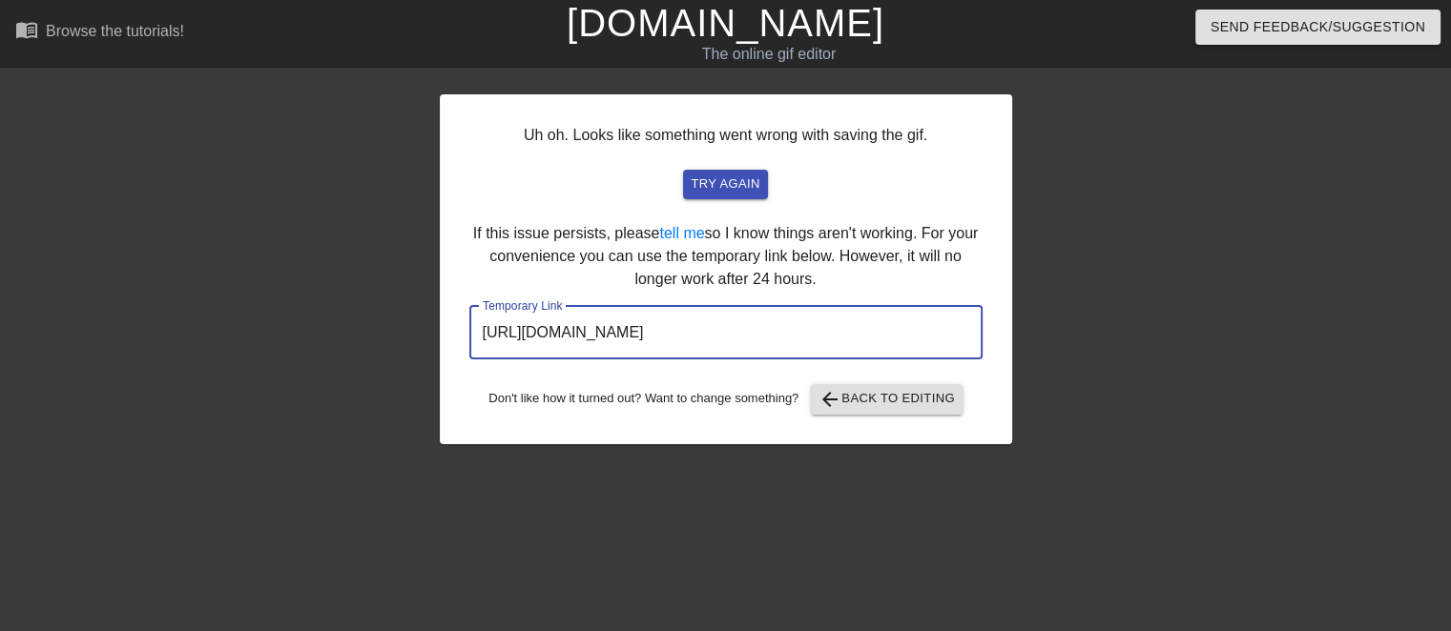
click at [797, 329] on input "https://www.gifntext.com/temp_generations/opfl9EZV.gif" at bounding box center [725, 332] width 513 height 53
